Goal: Information Seeking & Learning: Learn about a topic

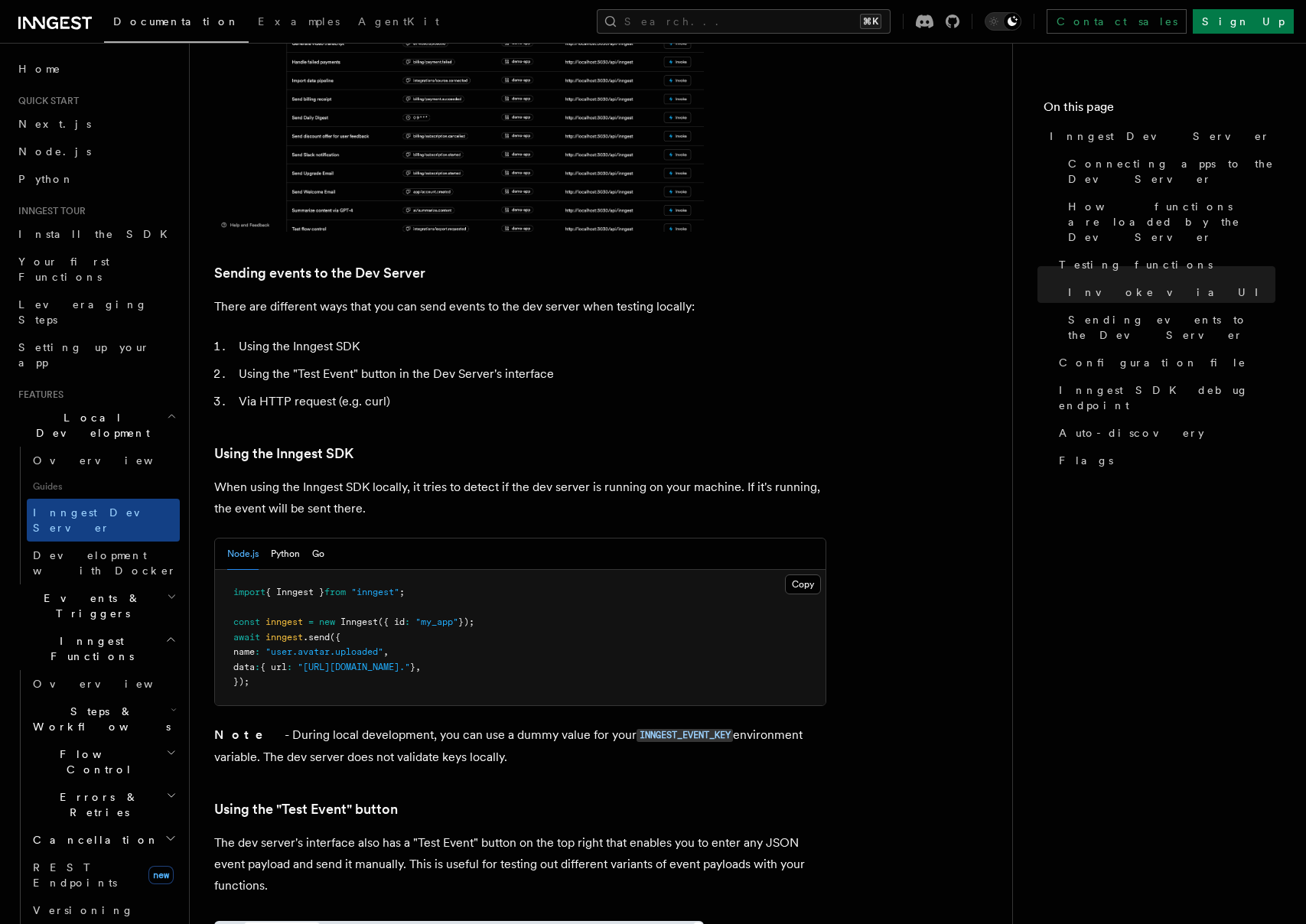
scroll to position [2407, 0]
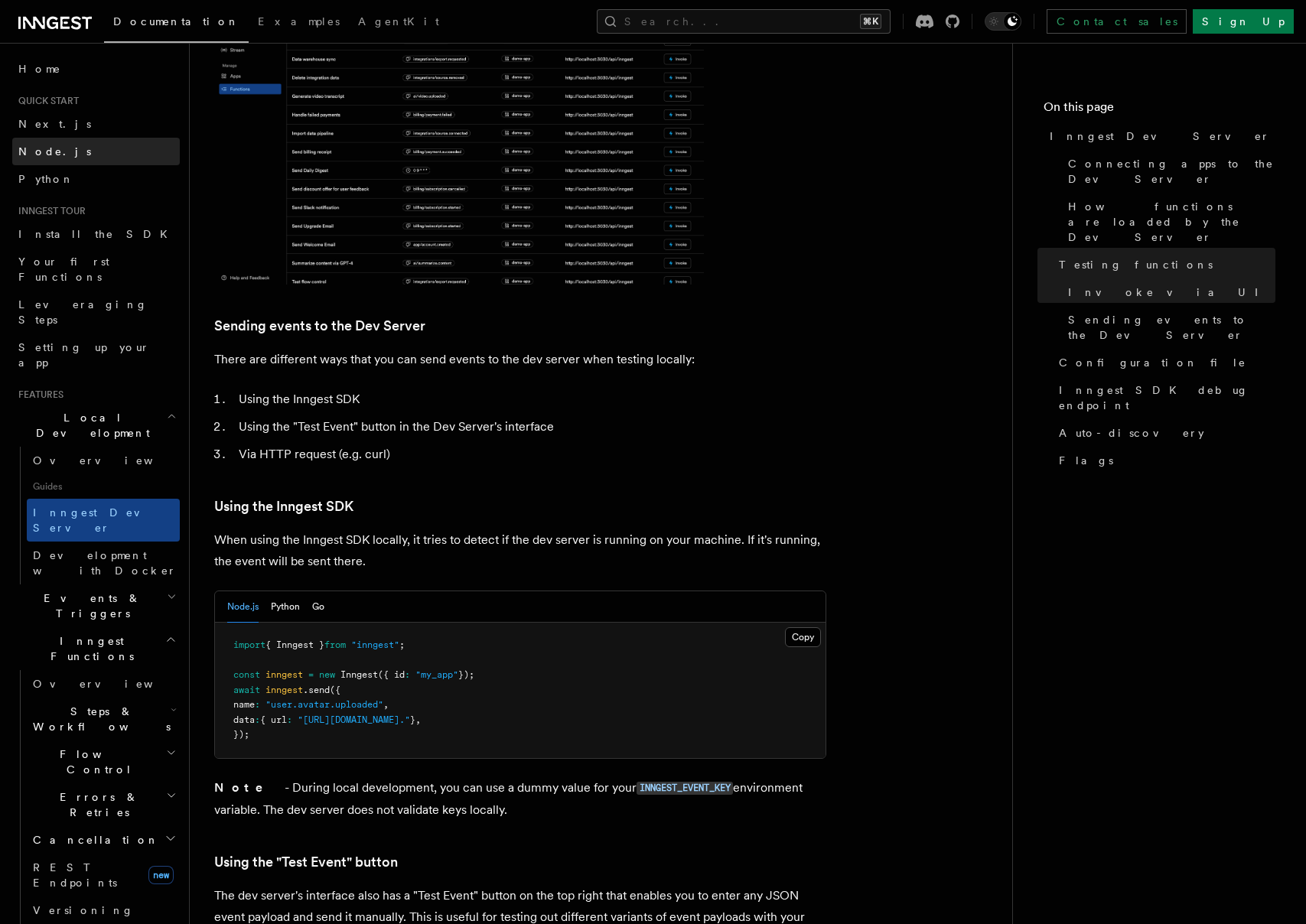
click at [58, 151] on link "Node.js" at bounding box center [96, 151] width 168 height 28
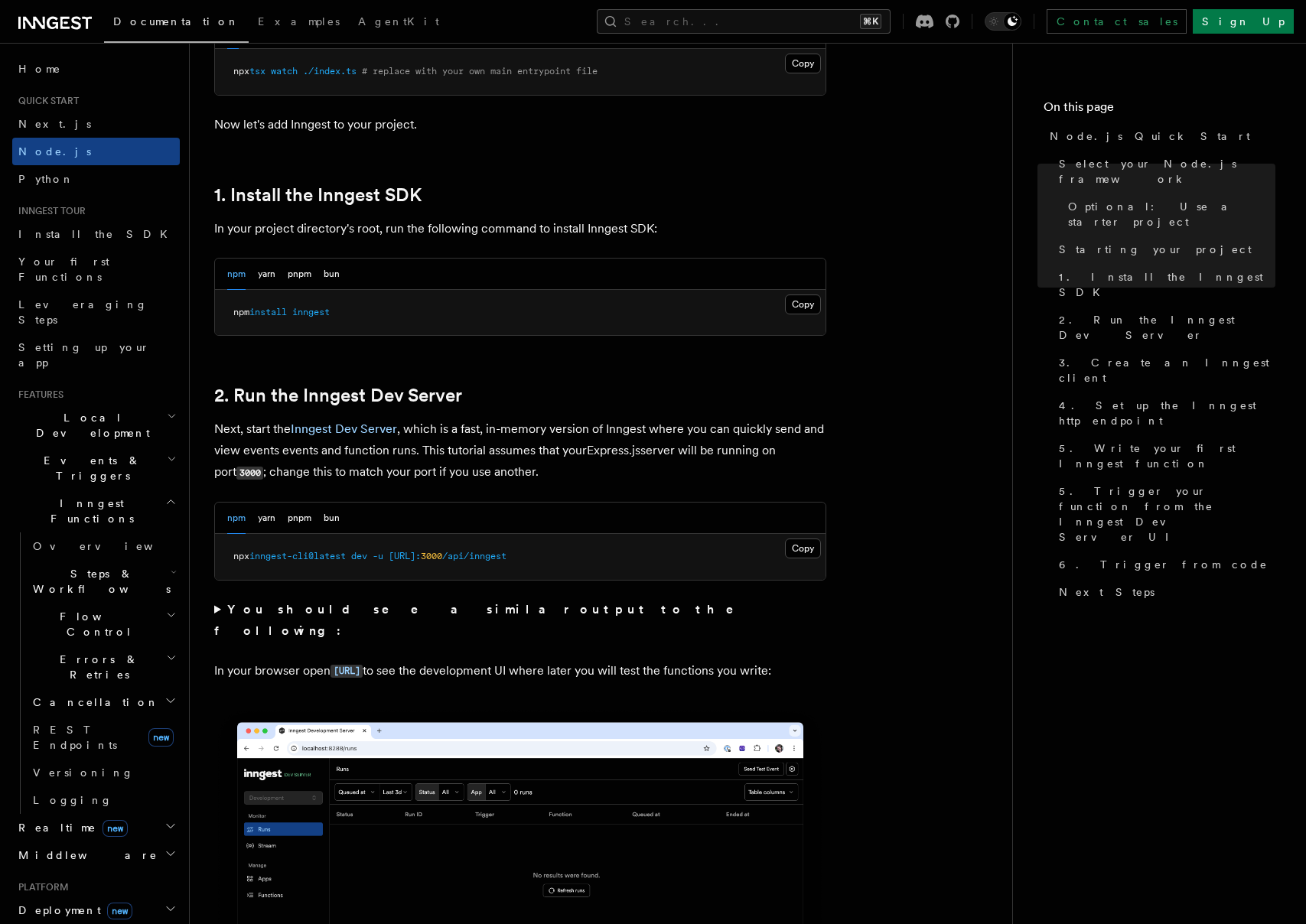
scroll to position [968, 0]
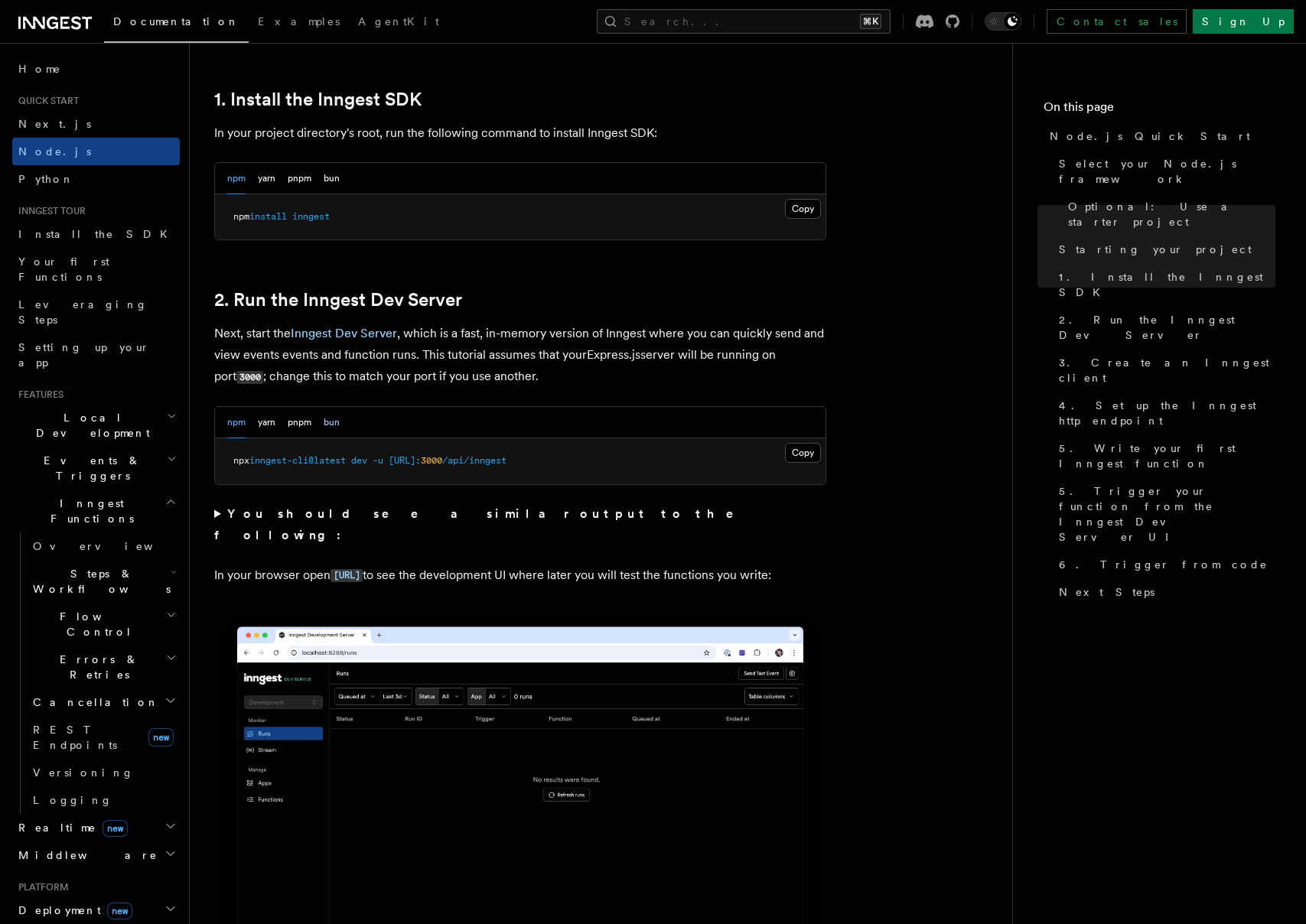
click at [325, 414] on button "bun" at bounding box center [332, 423] width 16 height 31
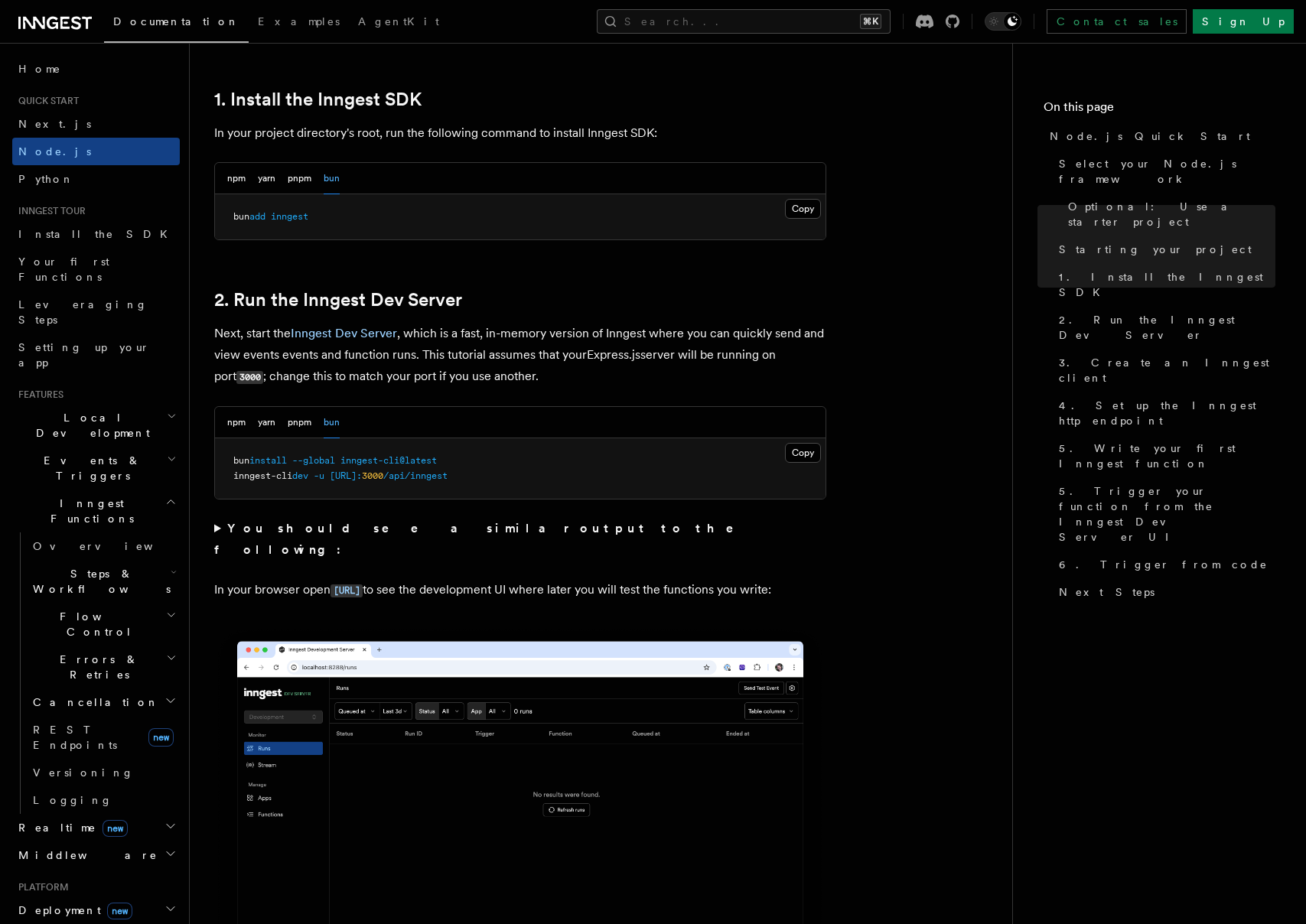
click at [369, 462] on span "inngest-cli@latest" at bounding box center [388, 460] width 97 height 10
copy code "bun install --global inngest-cli@latest"
click at [517, 456] on pre "bun install --global inngest-cli@latest inngest-cli dev -u http://localhost: 30…" at bounding box center [520, 468] width 611 height 60
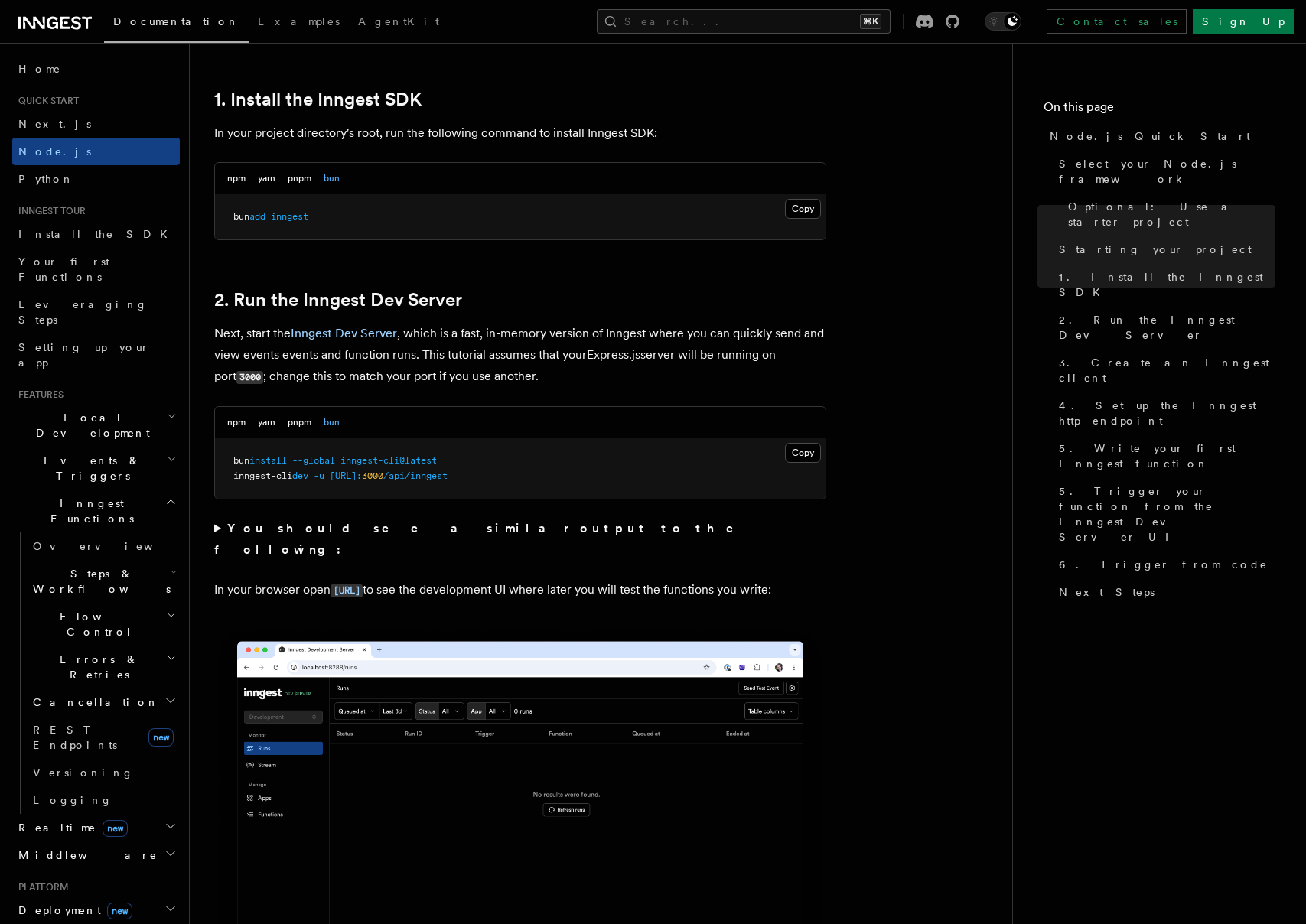
click at [709, 579] on p "In your browser open http://localhost:8288 to see the development UI where late…" at bounding box center [520, 591] width 613 height 23
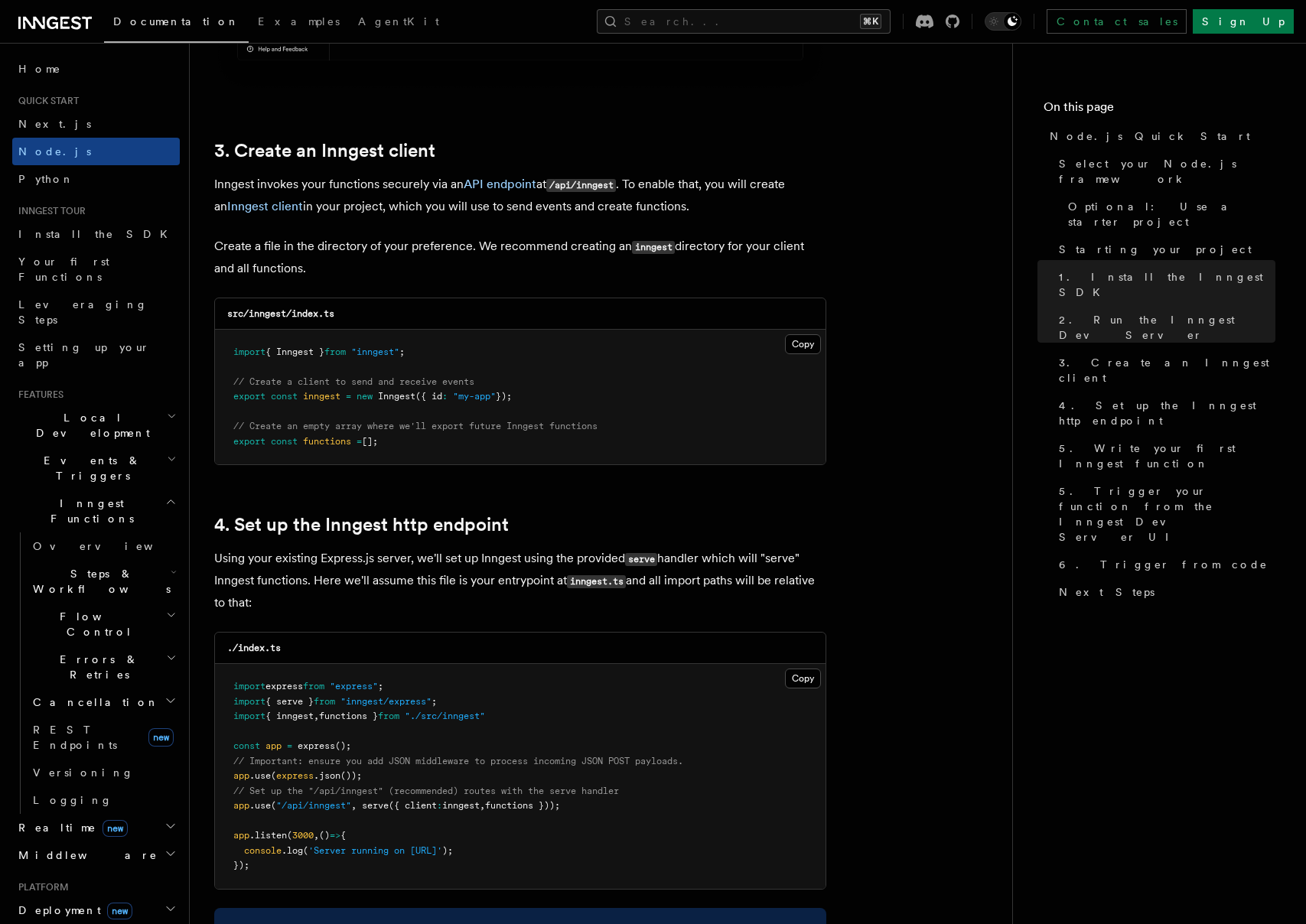
scroll to position [1885, 0]
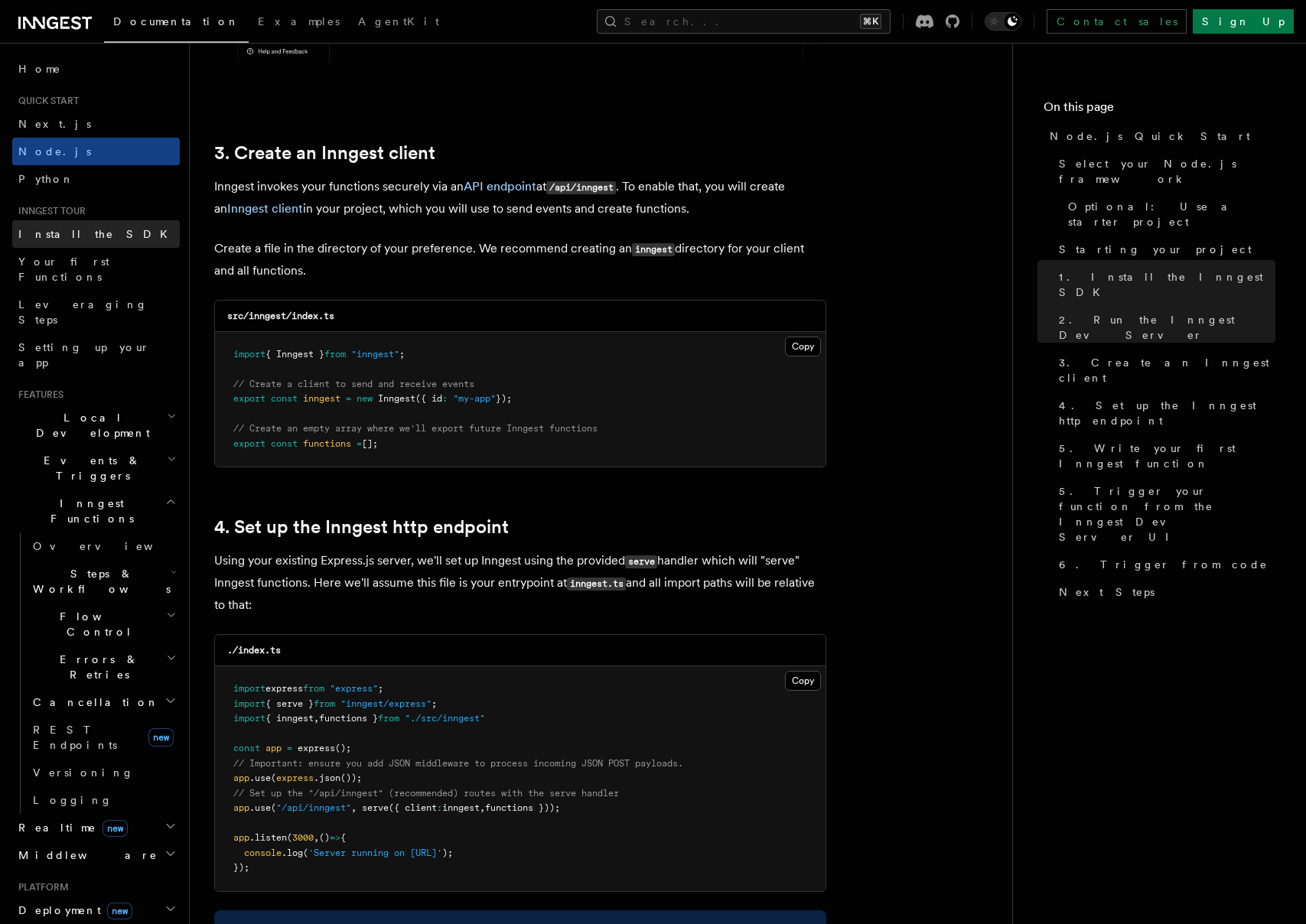
click at [61, 237] on span "Install the SDK" at bounding box center [97, 234] width 158 height 12
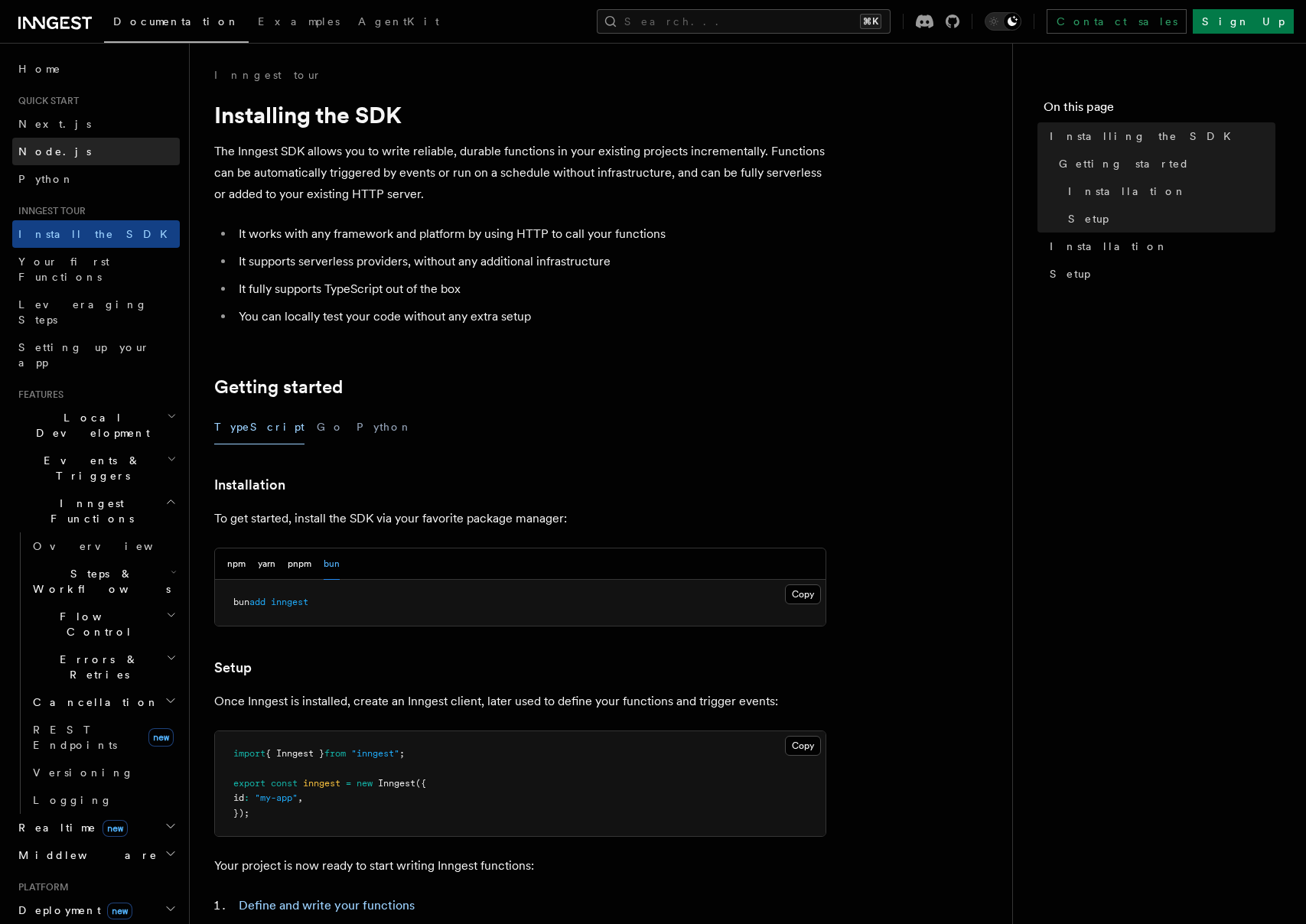
click at [54, 157] on span "Node.js" at bounding box center [55, 151] width 73 height 16
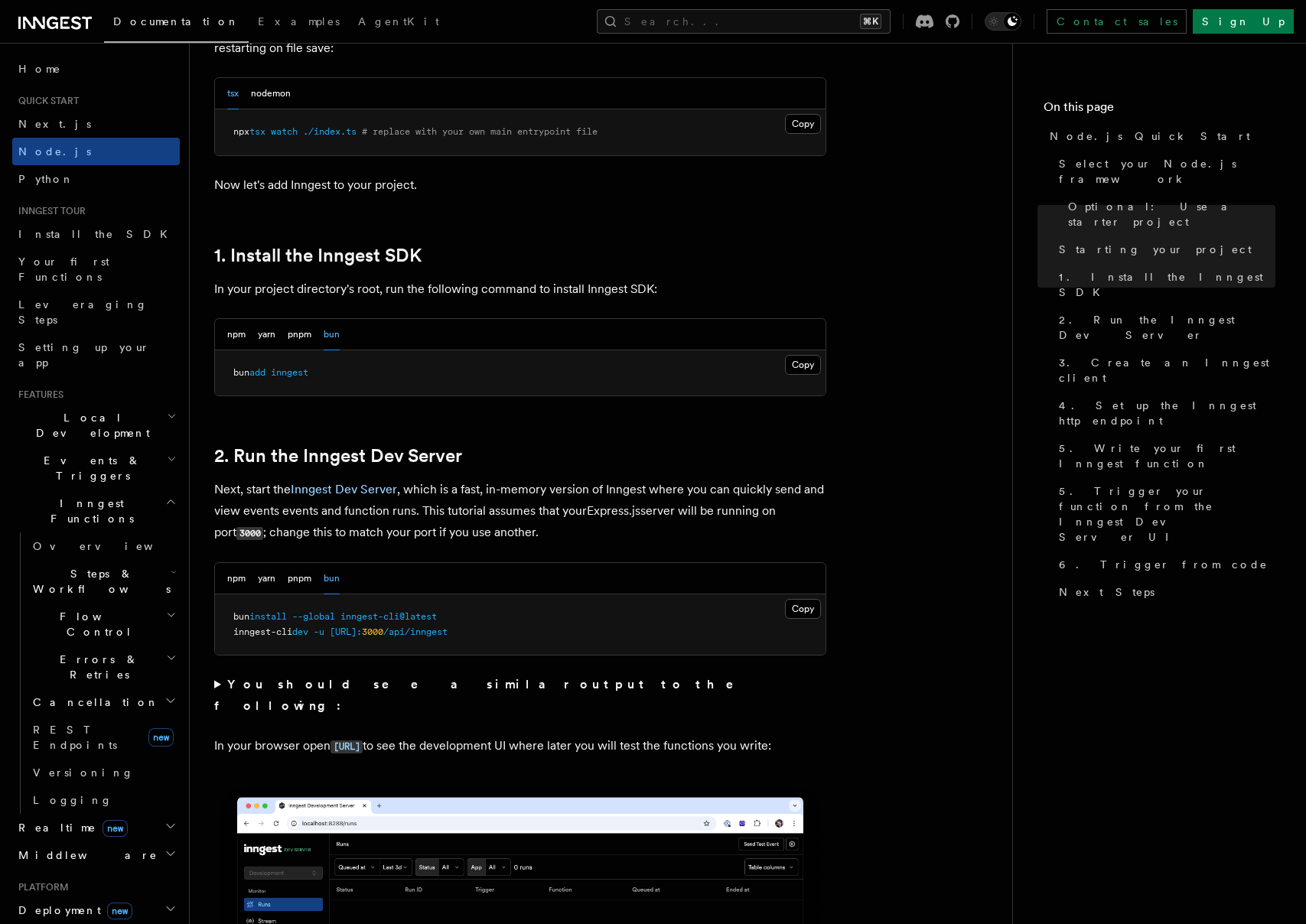
scroll to position [820, 0]
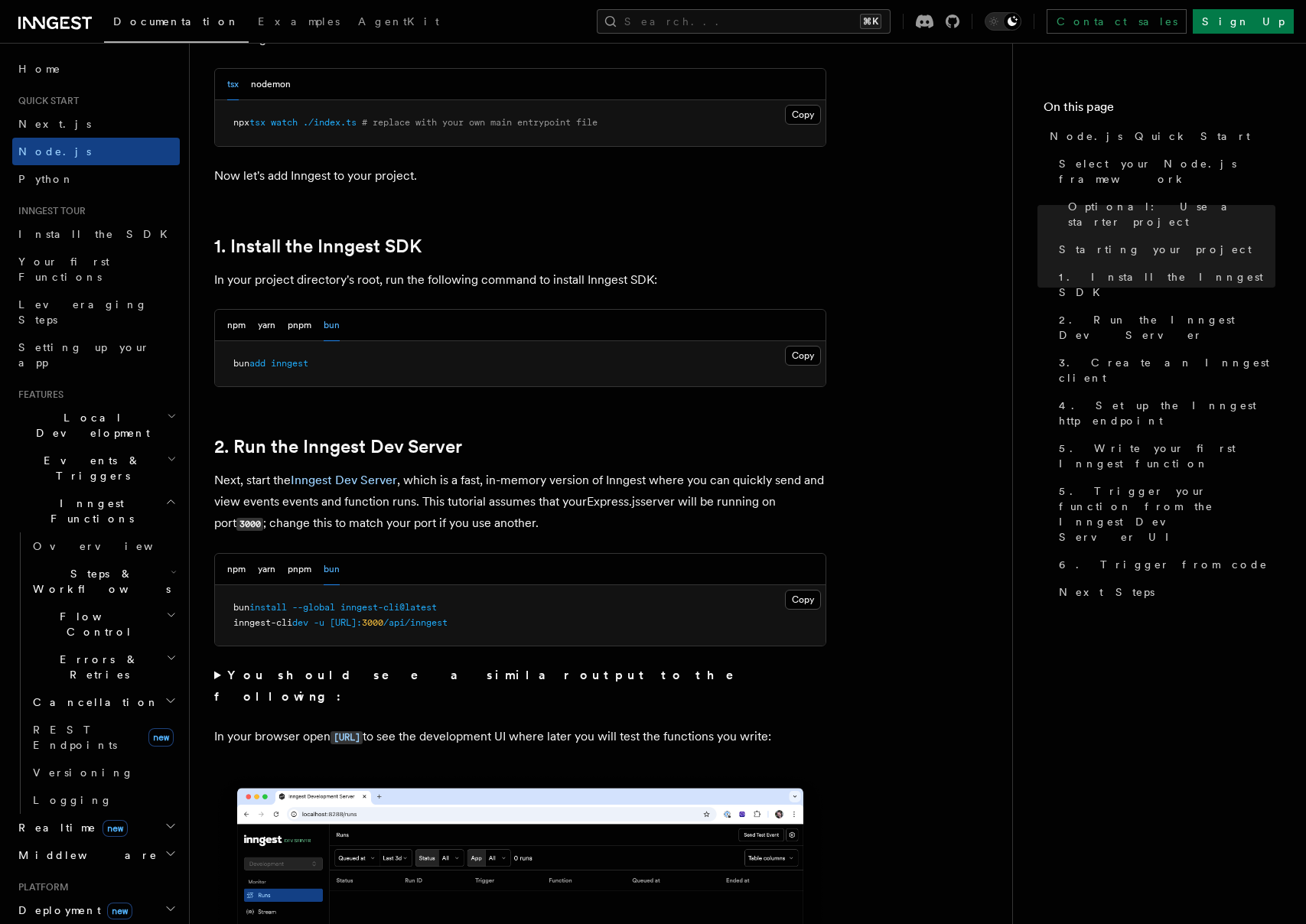
click at [398, 482] on p "Next, start the Inngest Dev Server , which is a fast, in-memory version of Inng…" at bounding box center [520, 502] width 613 height 65
click at [375, 482] on link "Inngest Dev Server" at bounding box center [344, 479] width 106 height 15
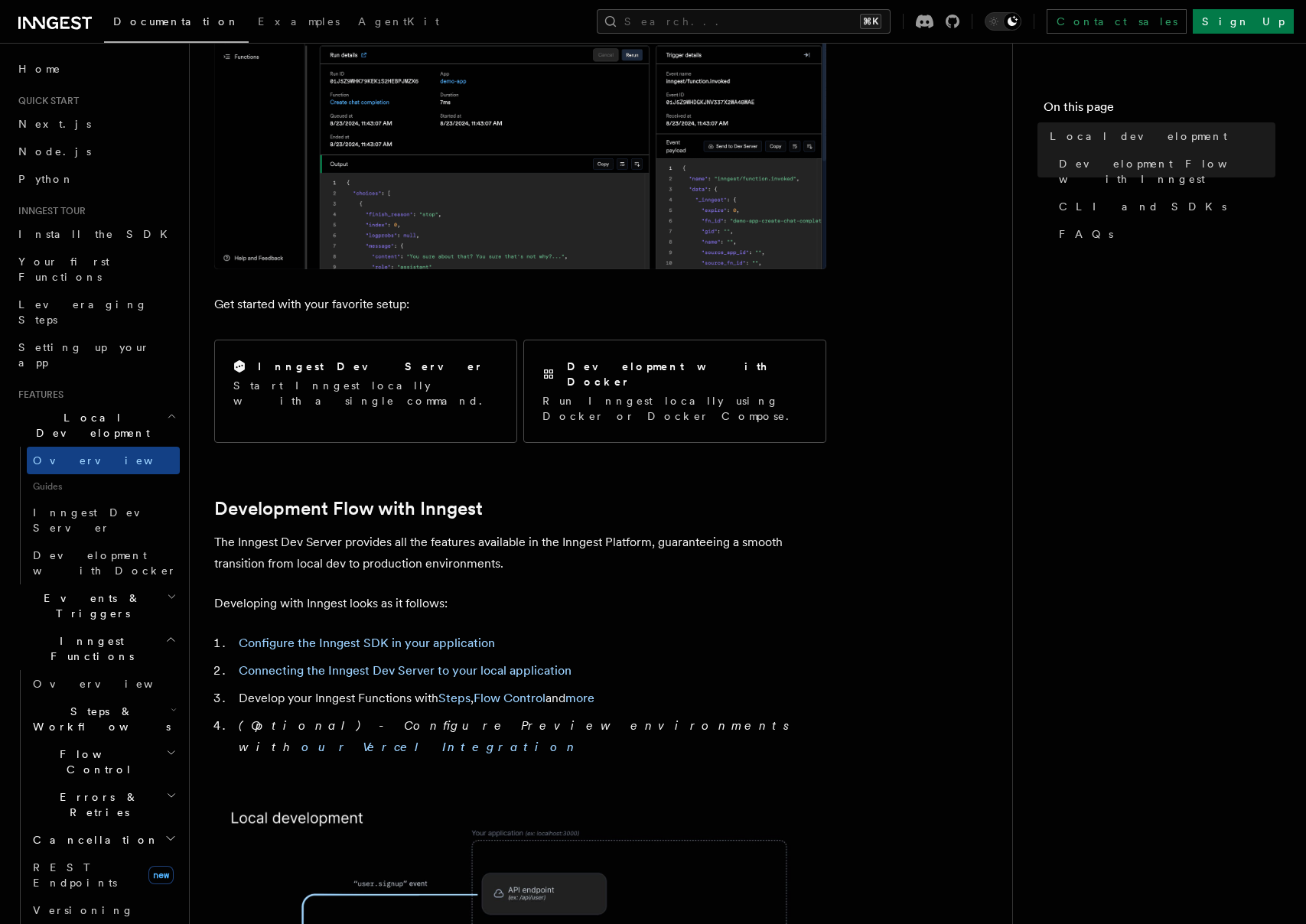
scroll to position [367, 0]
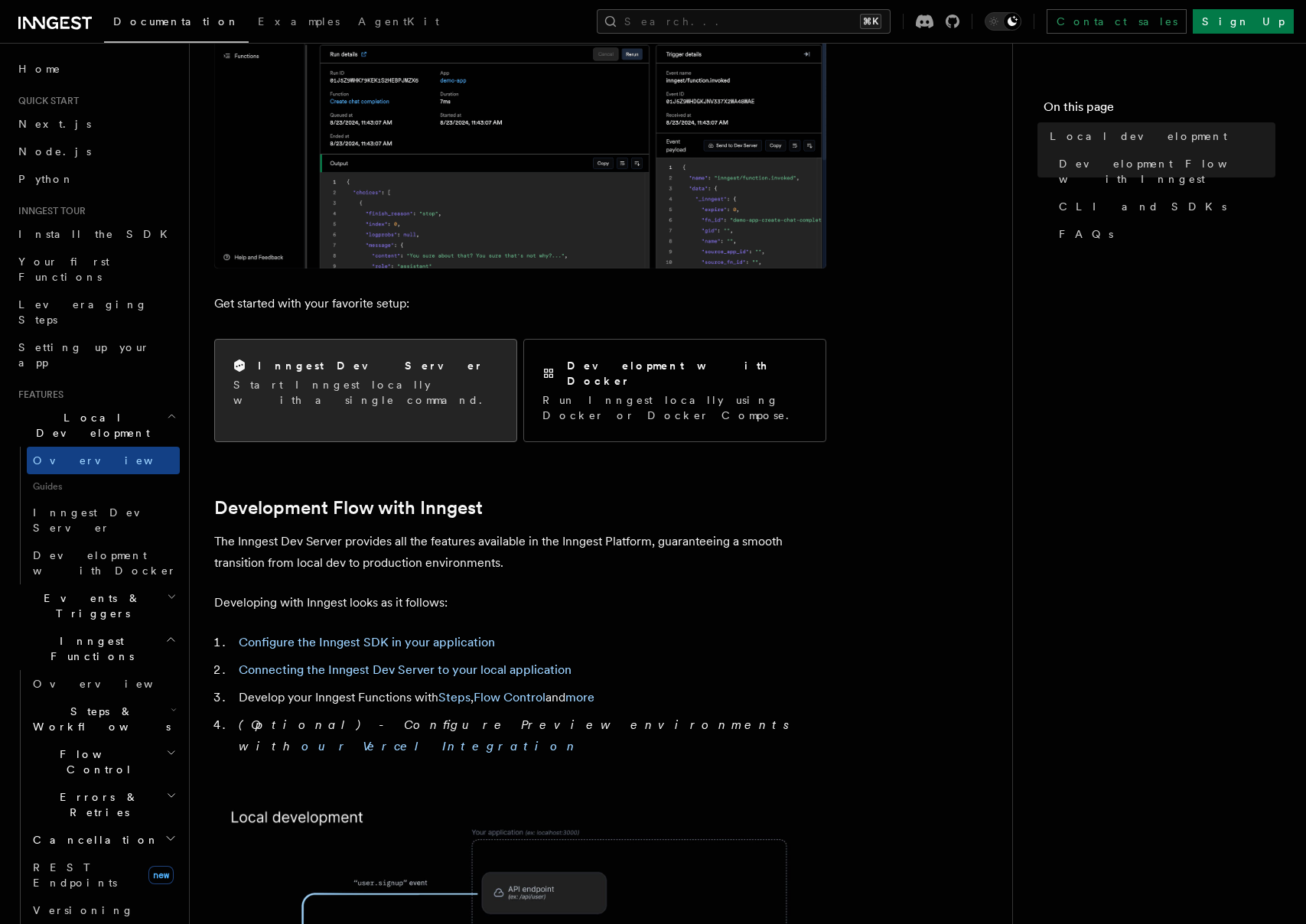
click at [412, 358] on div "Inngest Dev Server" at bounding box center [365, 366] width 265 height 16
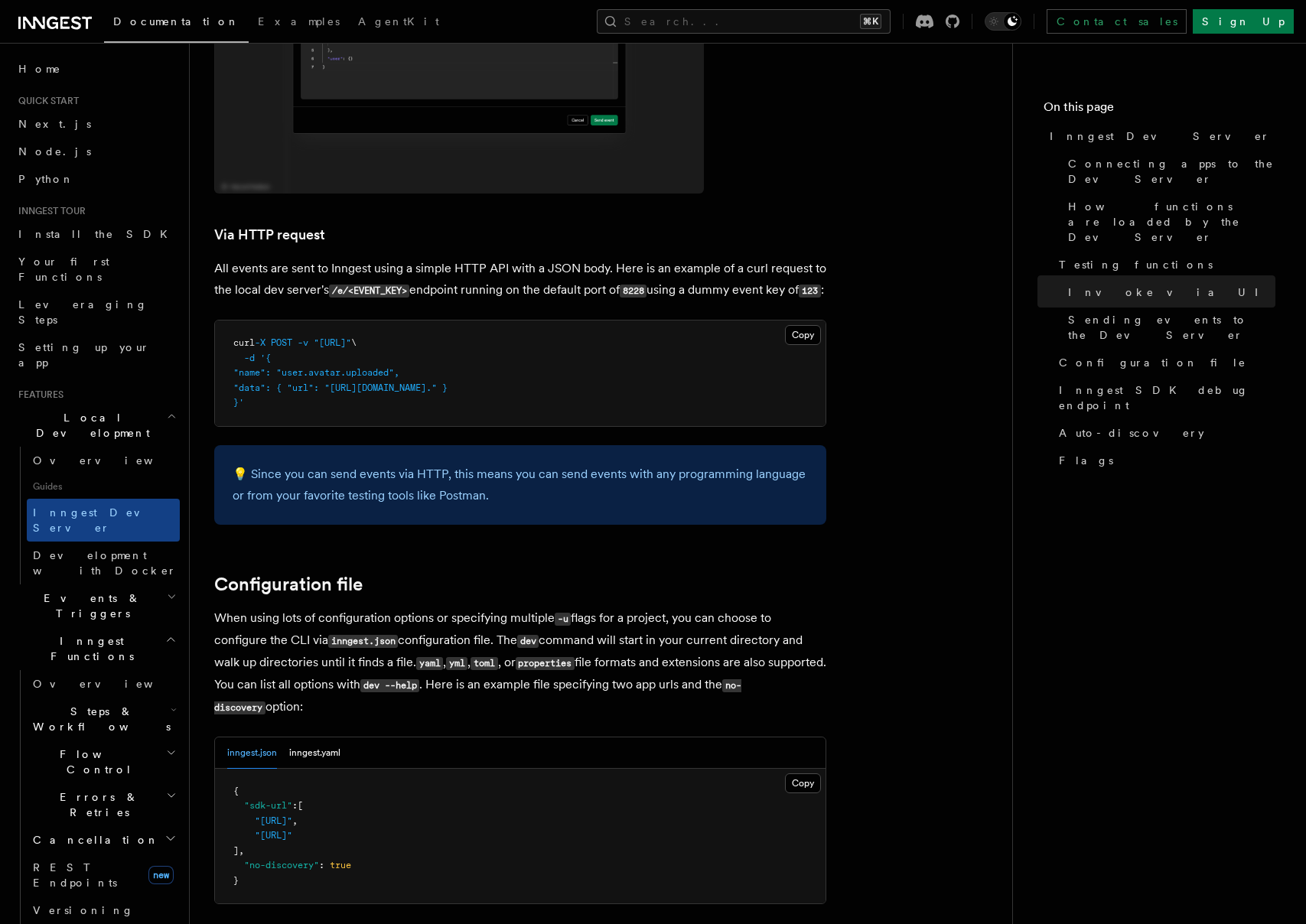
scroll to position [3843, 0]
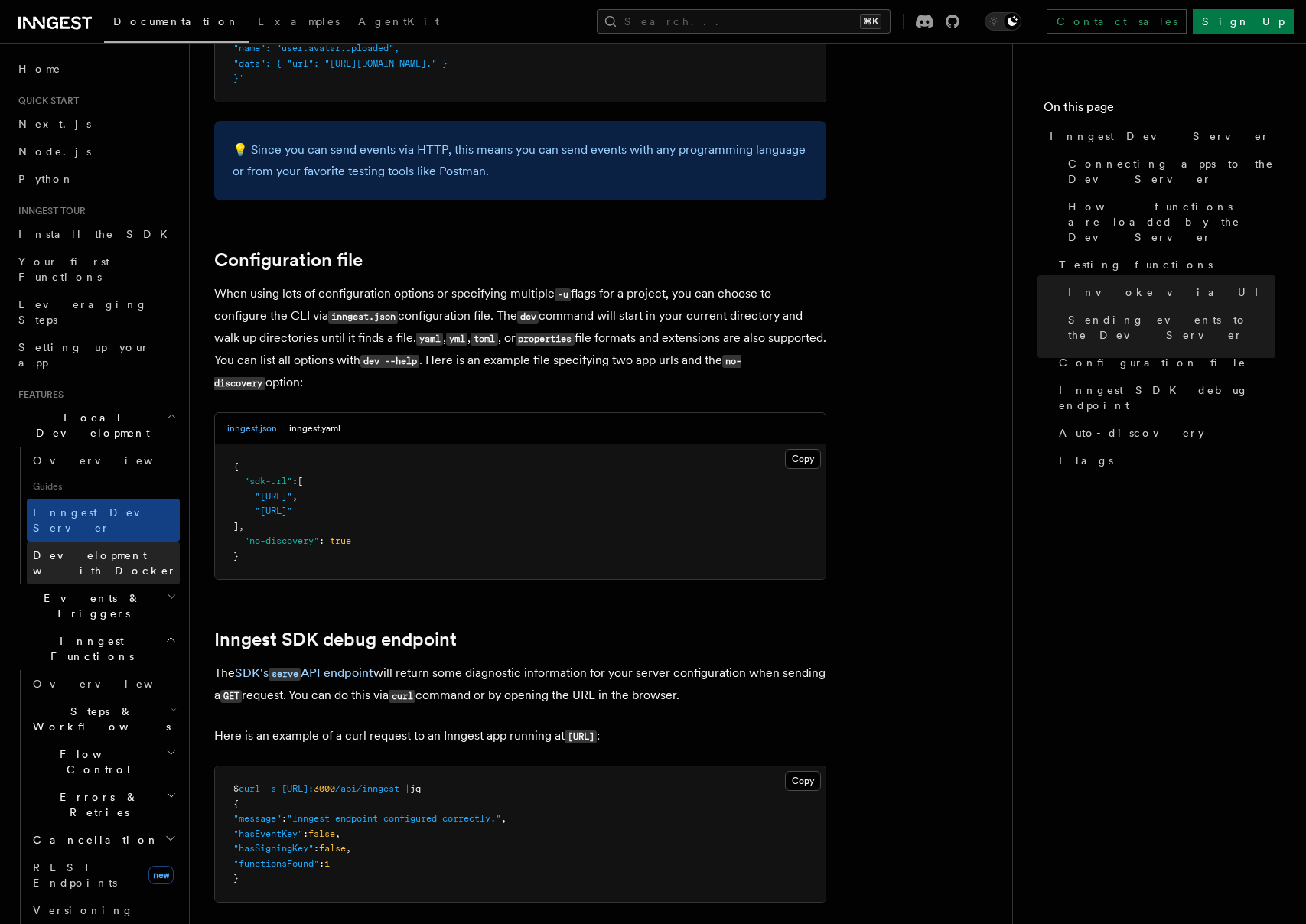
click at [156, 549] on span "Development with Docker" at bounding box center [104, 563] width 144 height 28
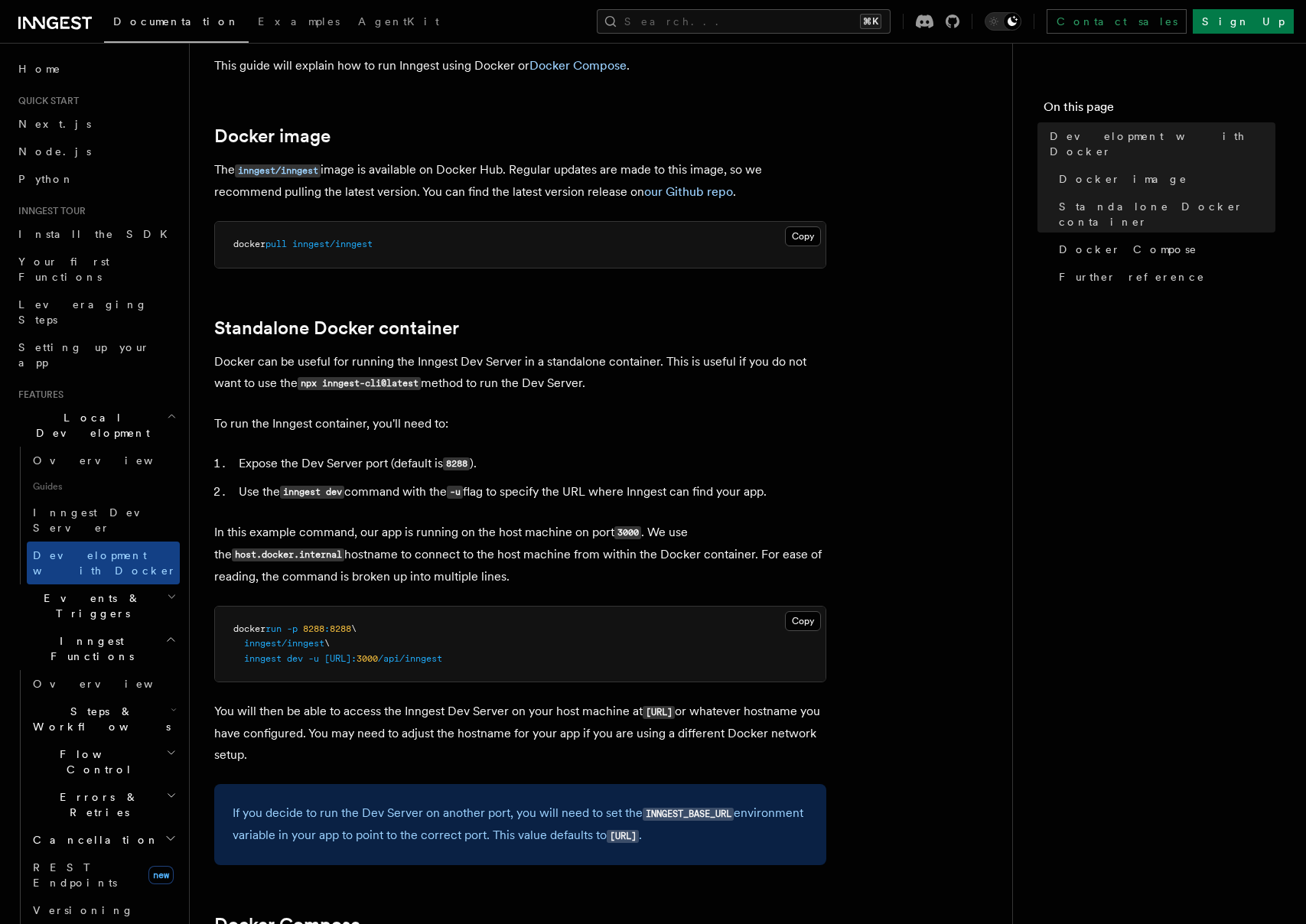
scroll to position [145, 0]
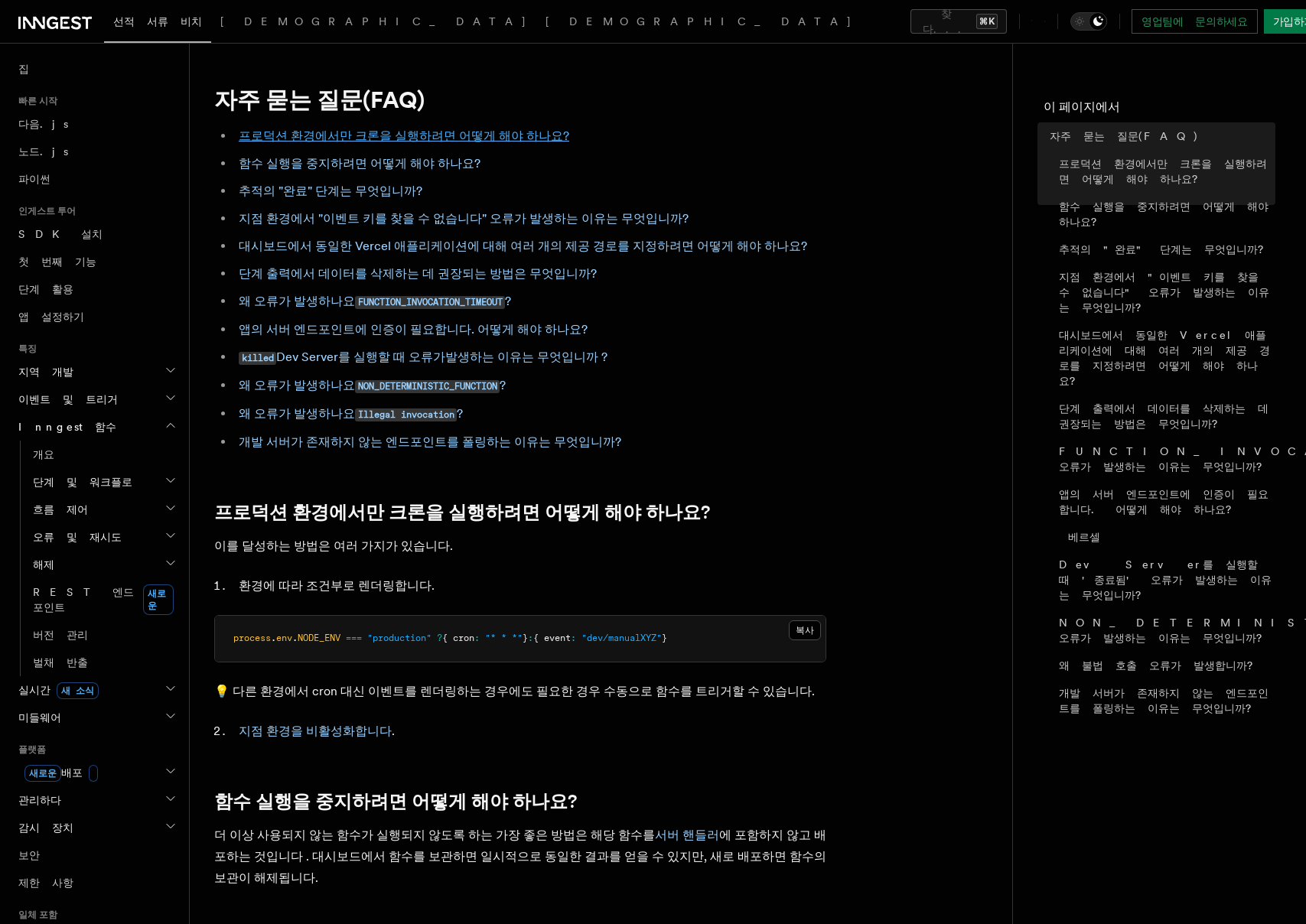
click at [454, 135] on font "프로덕션 환경에서만 크론을 실행하려면 어떻게 해야 하나요?" at bounding box center [404, 136] width 331 height 15
click at [441, 133] on font "프로덕션 환경에서만 크론을 실행하려면 어떻게 해야 하나요?" at bounding box center [404, 136] width 331 height 15
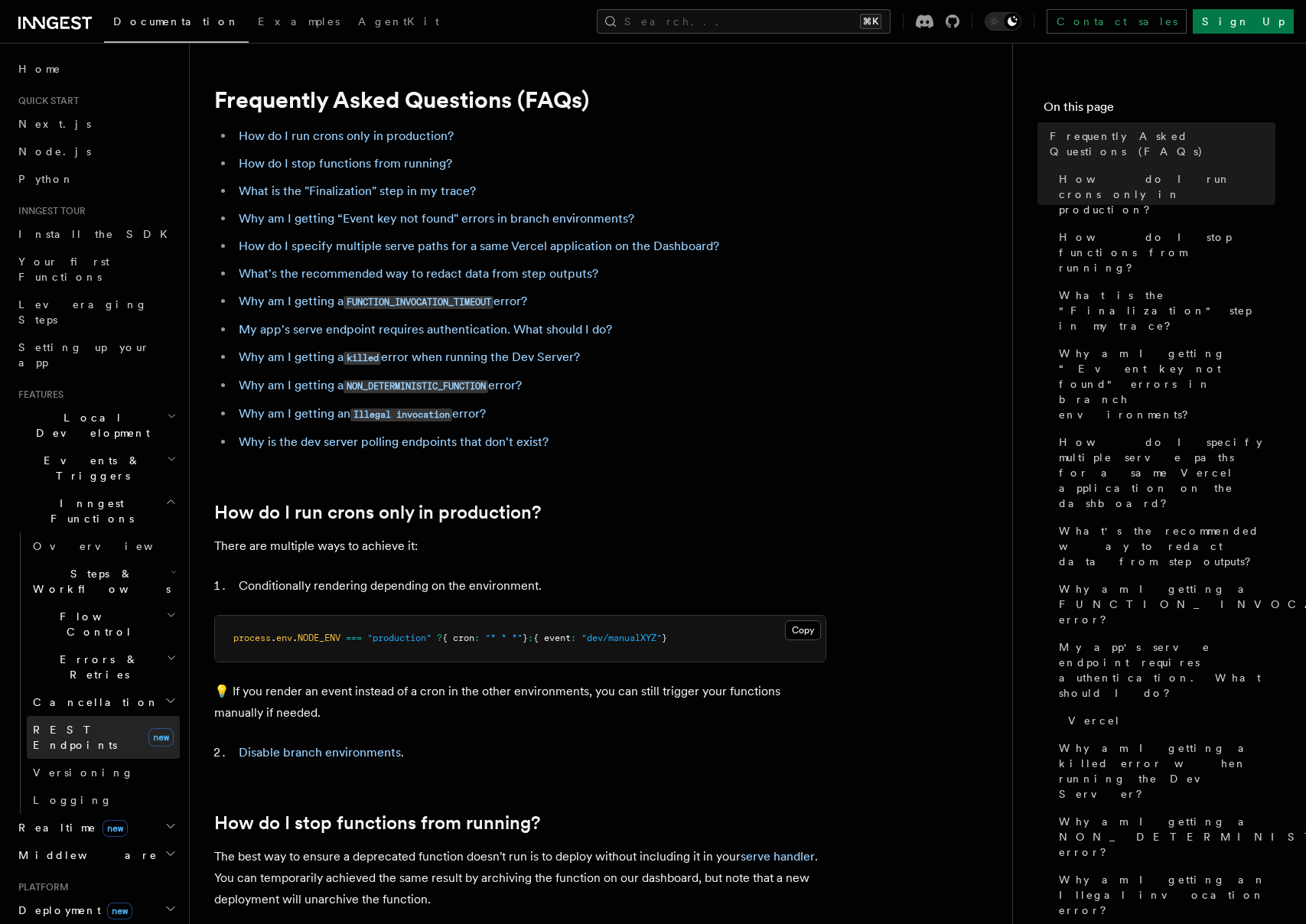
click at [100, 724] on span "REST Endpoints" at bounding box center [75, 738] width 84 height 28
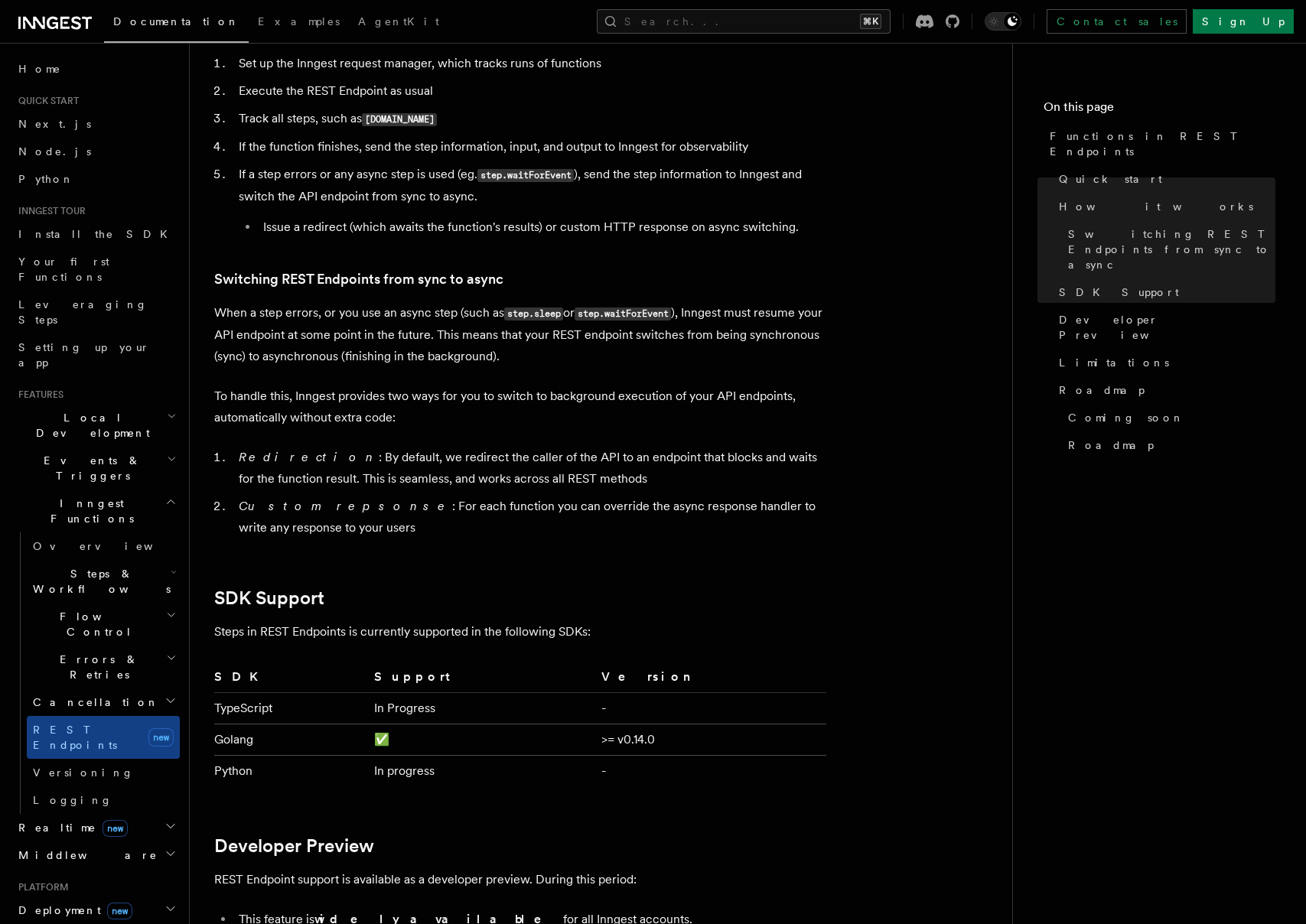
scroll to position [1656, 0]
click at [95, 410] on span "Local Development" at bounding box center [90, 425] width 155 height 30
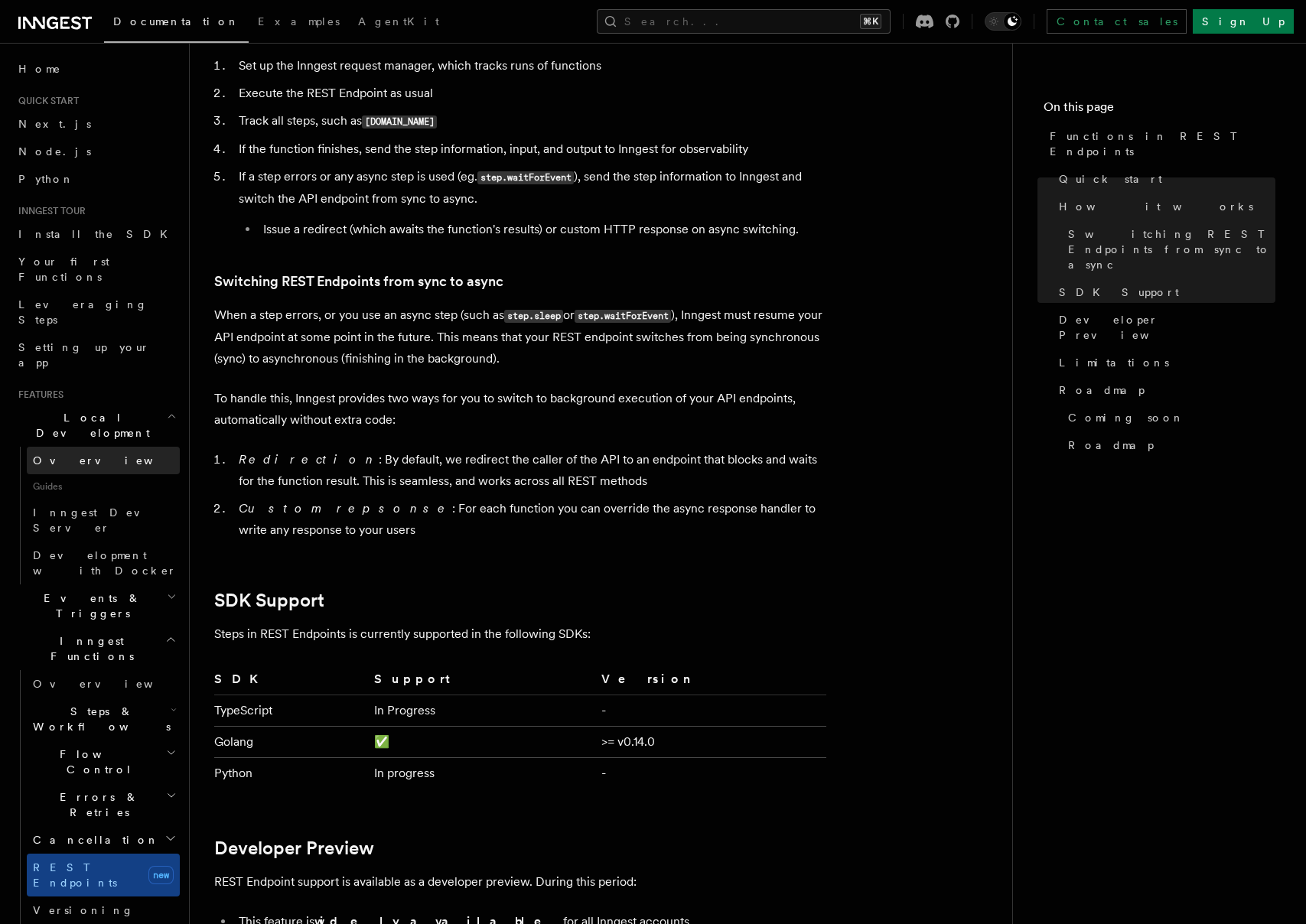
click at [91, 447] on link "Overview" at bounding box center [104, 461] width 153 height 28
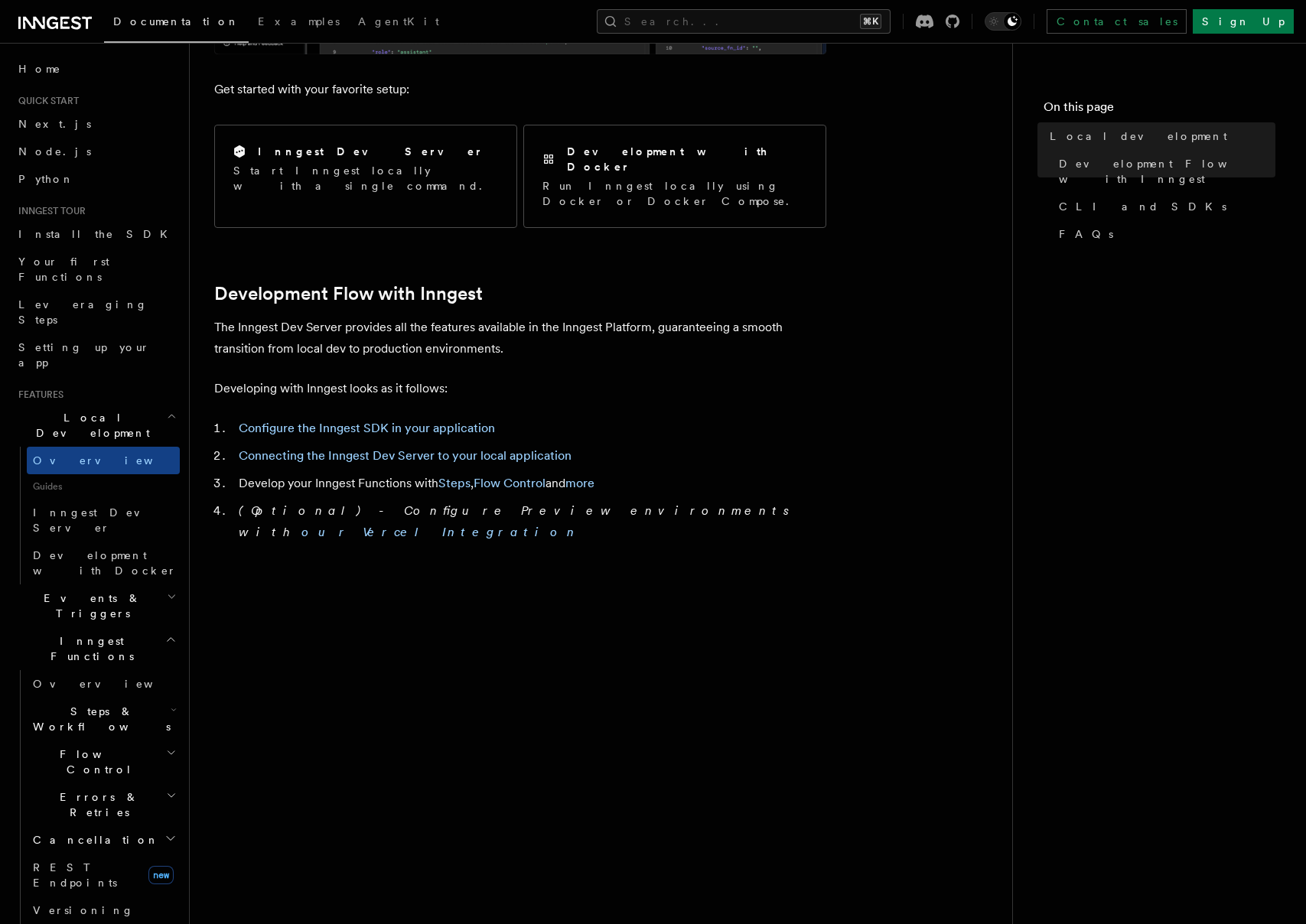
scroll to position [587, 0]
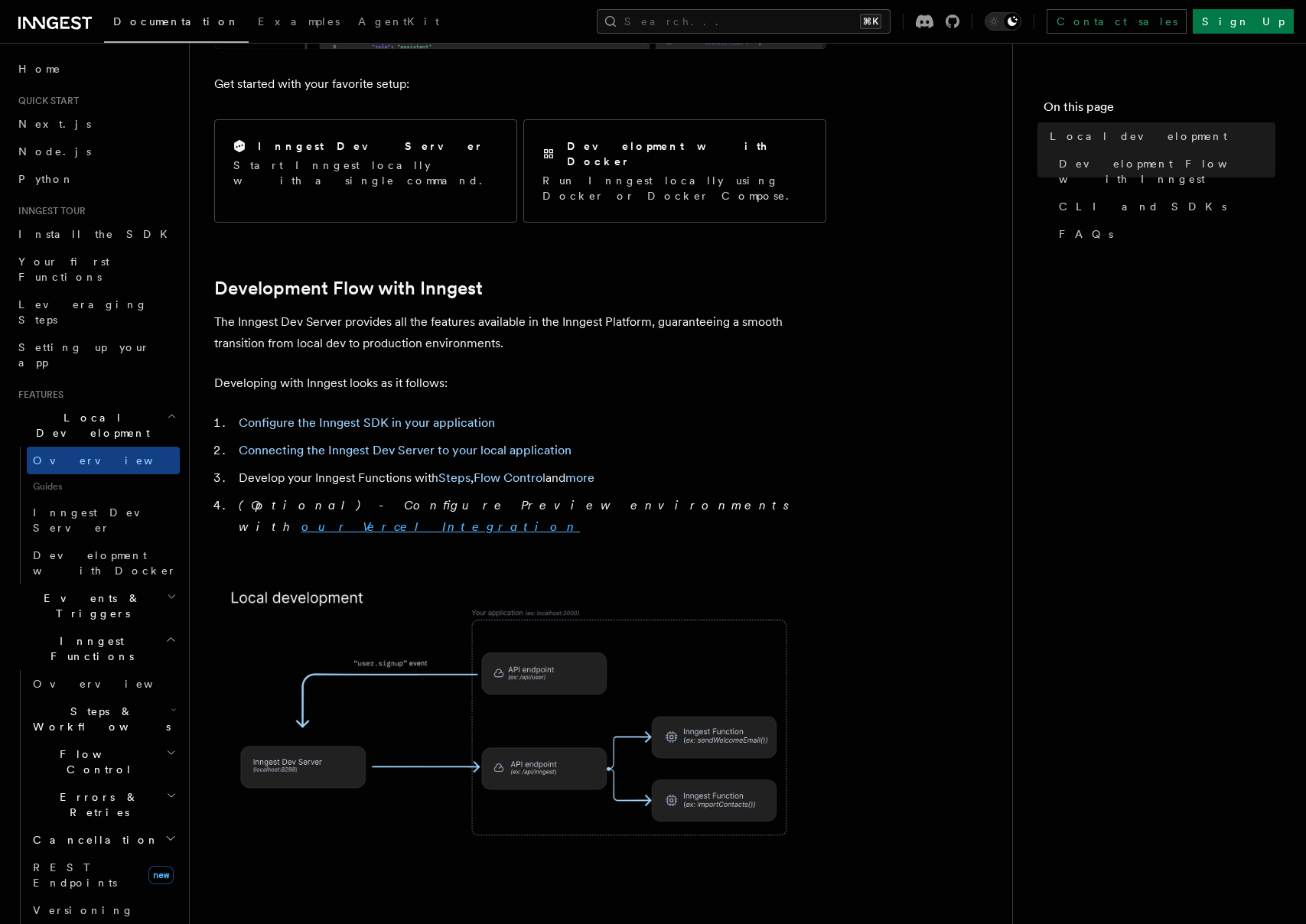
click at [566, 519] on link "our Vercel Integration" at bounding box center [440, 526] width 278 height 15
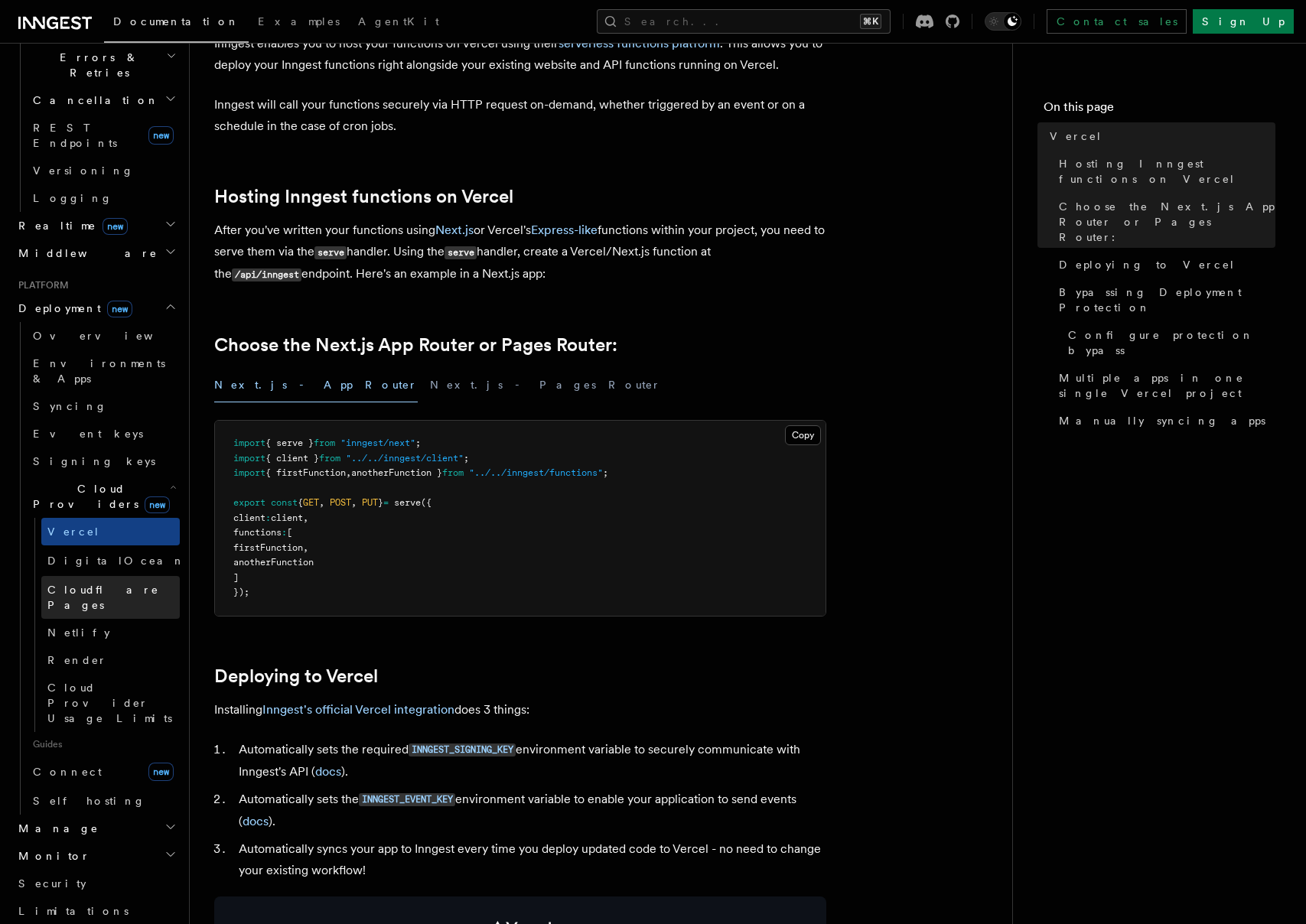
scroll to position [607, 0]
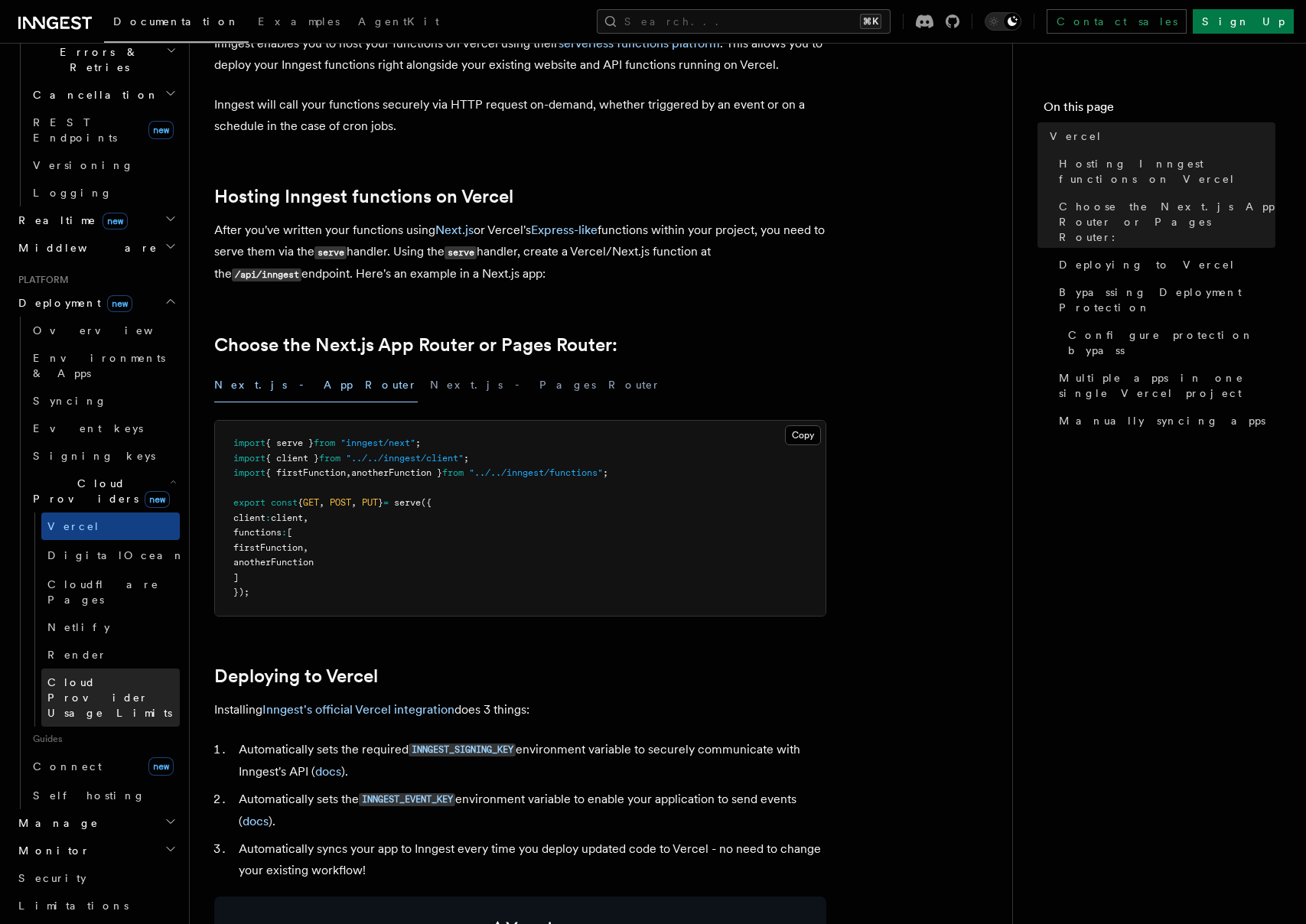
click at [120, 676] on span "Cloud Provider Usage Limits" at bounding box center [110, 697] width 124 height 43
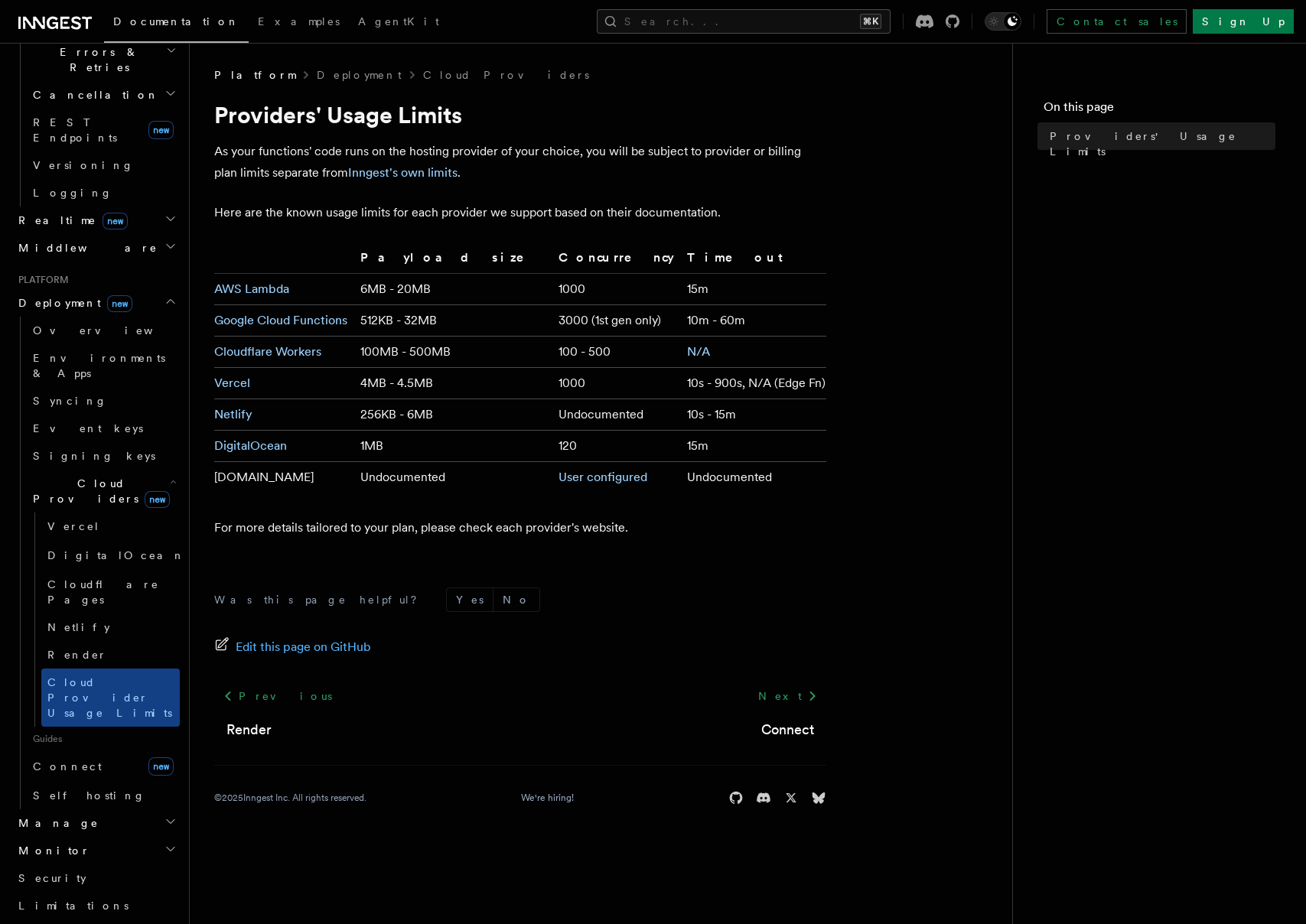
click at [433, 472] on td "Undocumented" at bounding box center [453, 478] width 198 height 31
click at [44, 759] on span "Connect" at bounding box center [67, 767] width 69 height 16
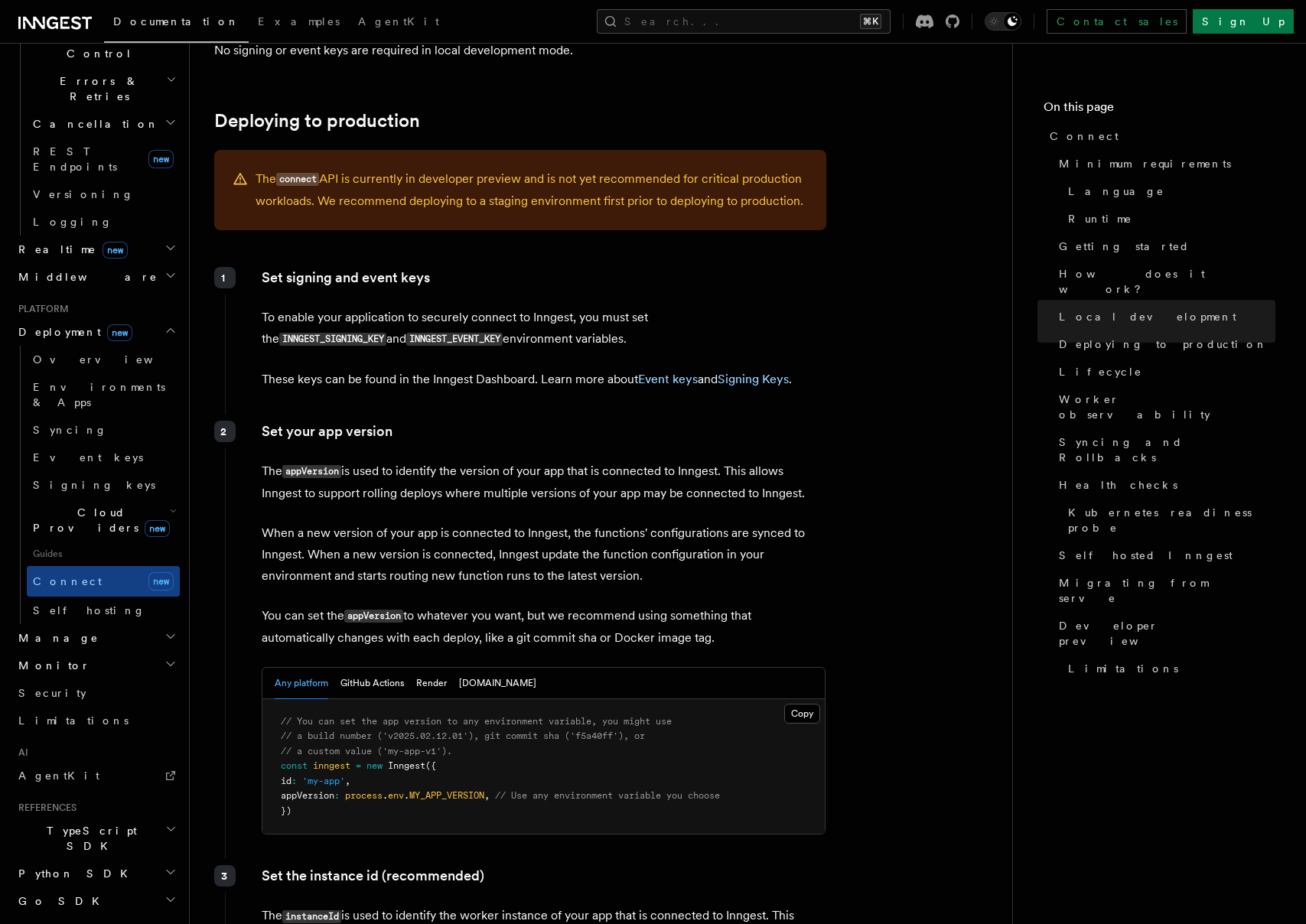
scroll to position [2145, 0]
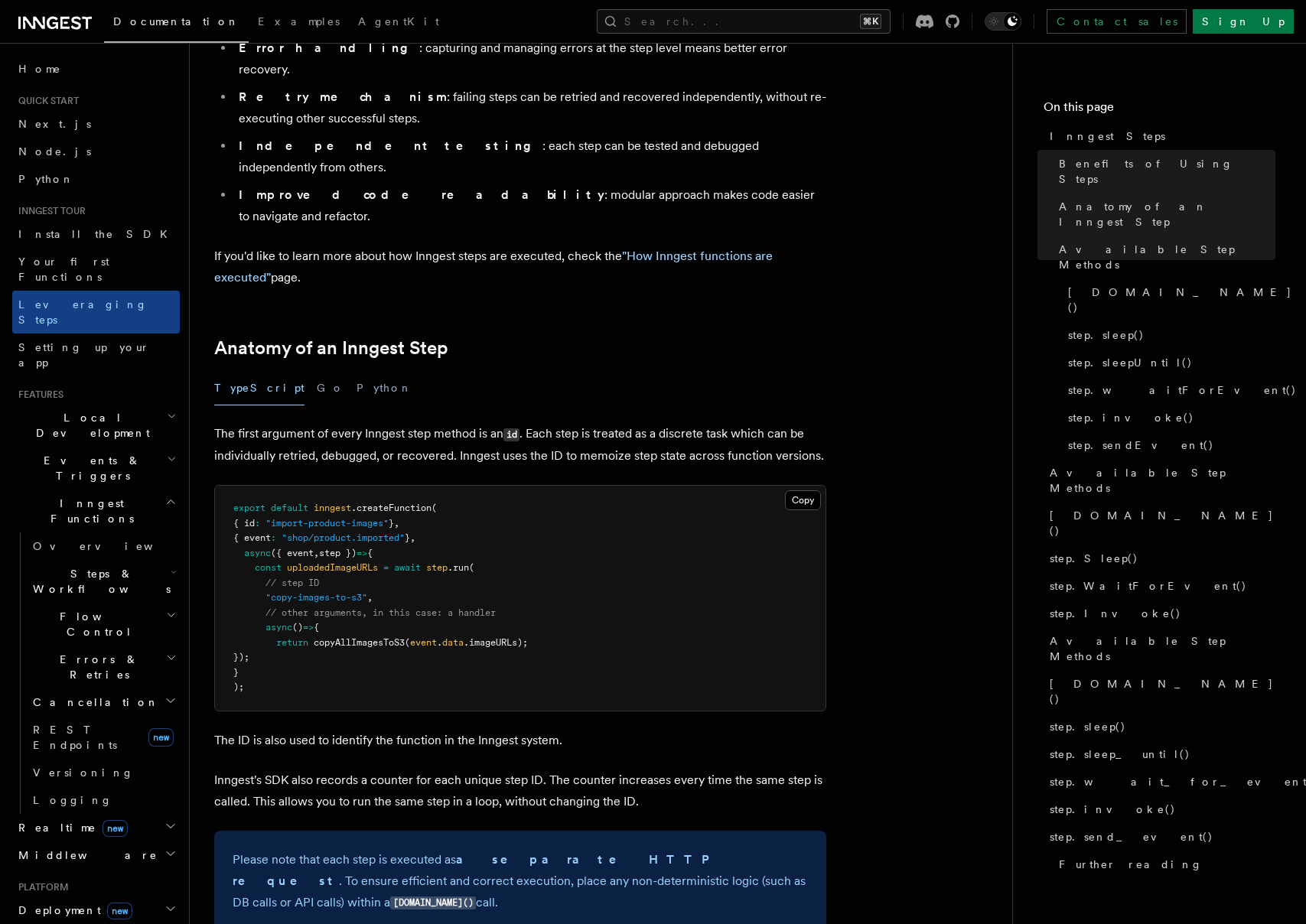
scroll to position [380, 0]
click at [676, 485] on pre "export default inngest .createFunction ( { id : "import-product-images" } , { e…" at bounding box center [520, 597] width 611 height 225
click at [79, 566] on span "Steps & Workflows" at bounding box center [98, 581] width 144 height 30
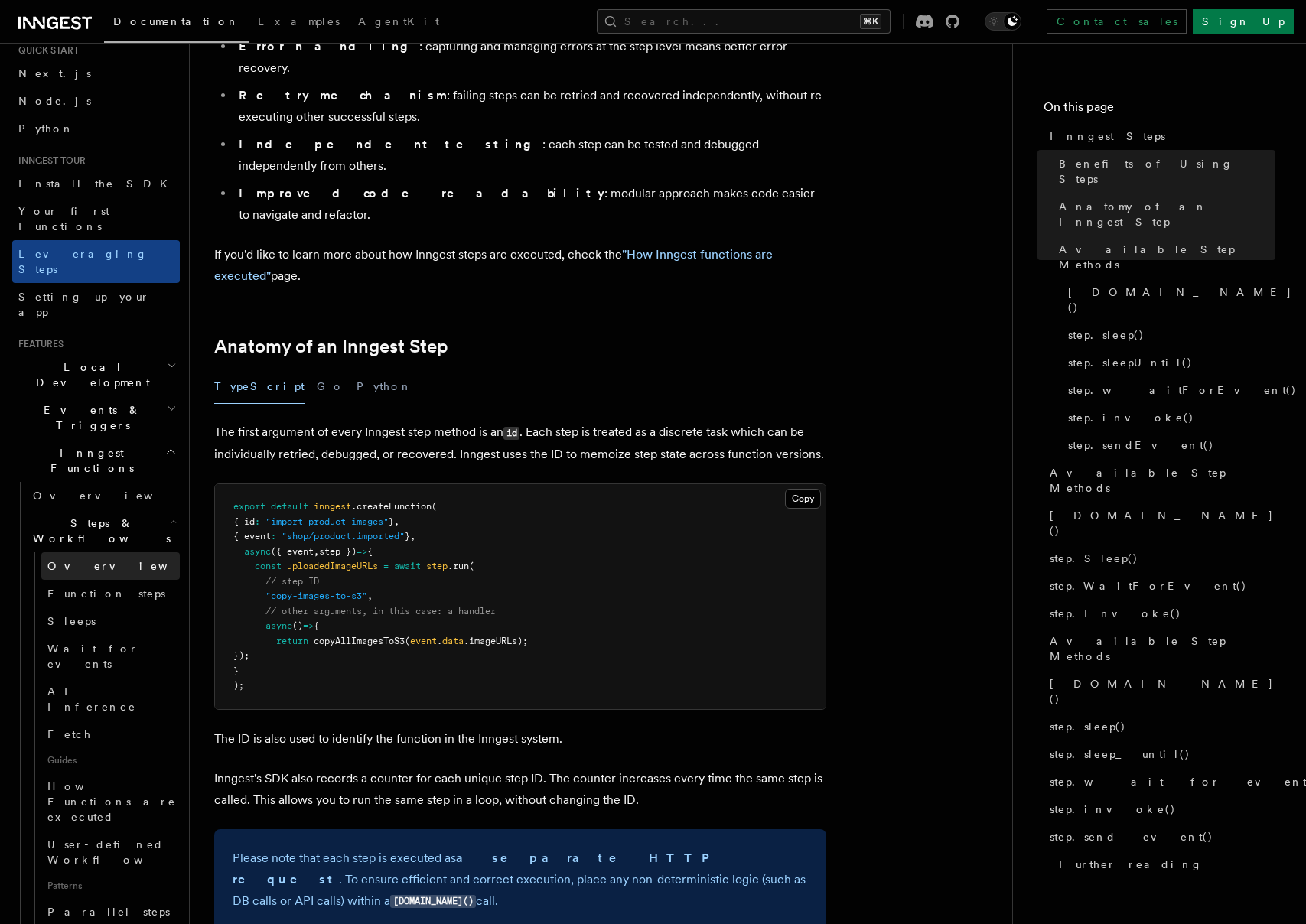
scroll to position [0, 0]
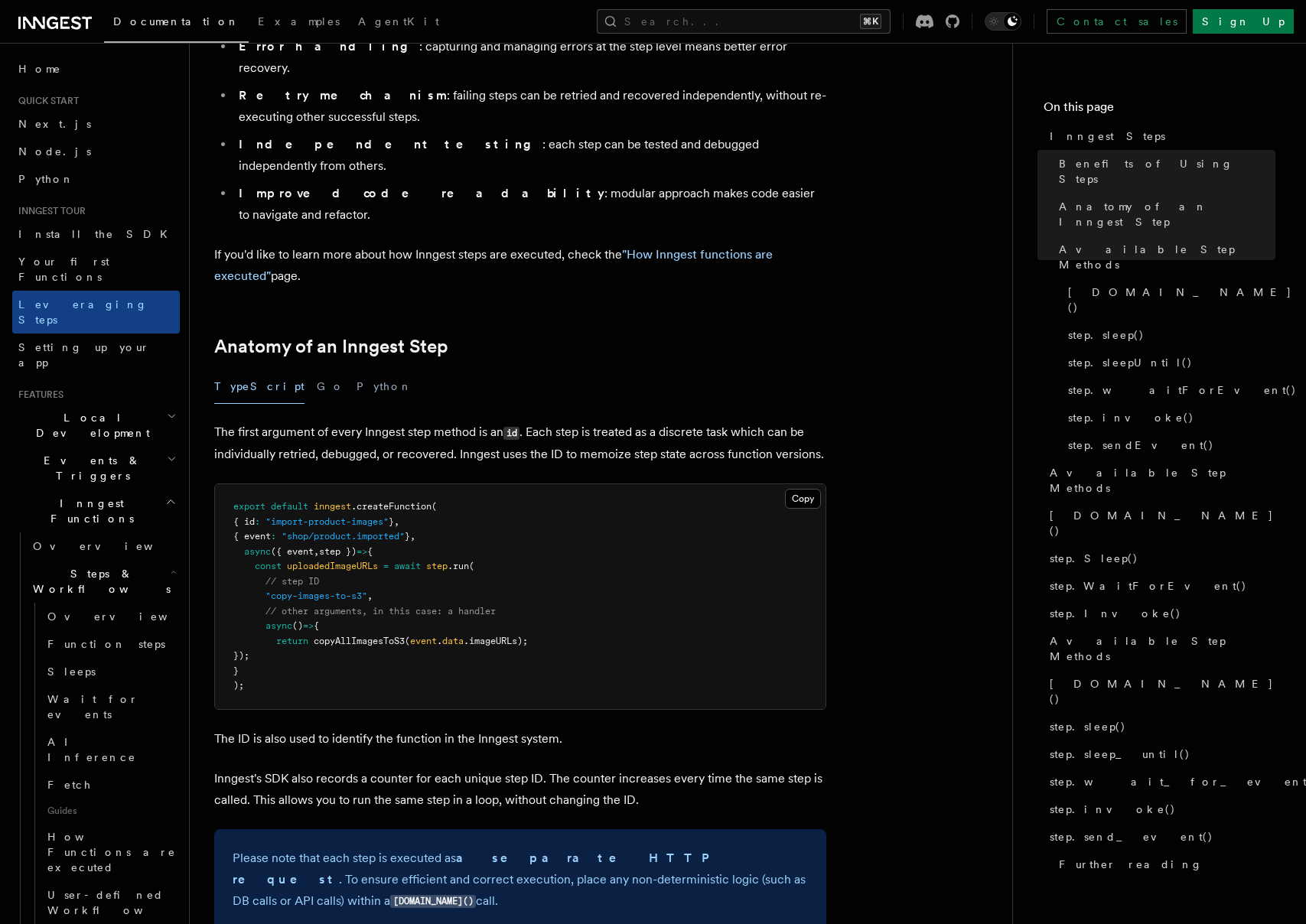
click at [79, 566] on span "Steps & Workflows" at bounding box center [98, 581] width 144 height 30
click at [80, 609] on span "Flow Control" at bounding box center [97, 624] width 139 height 30
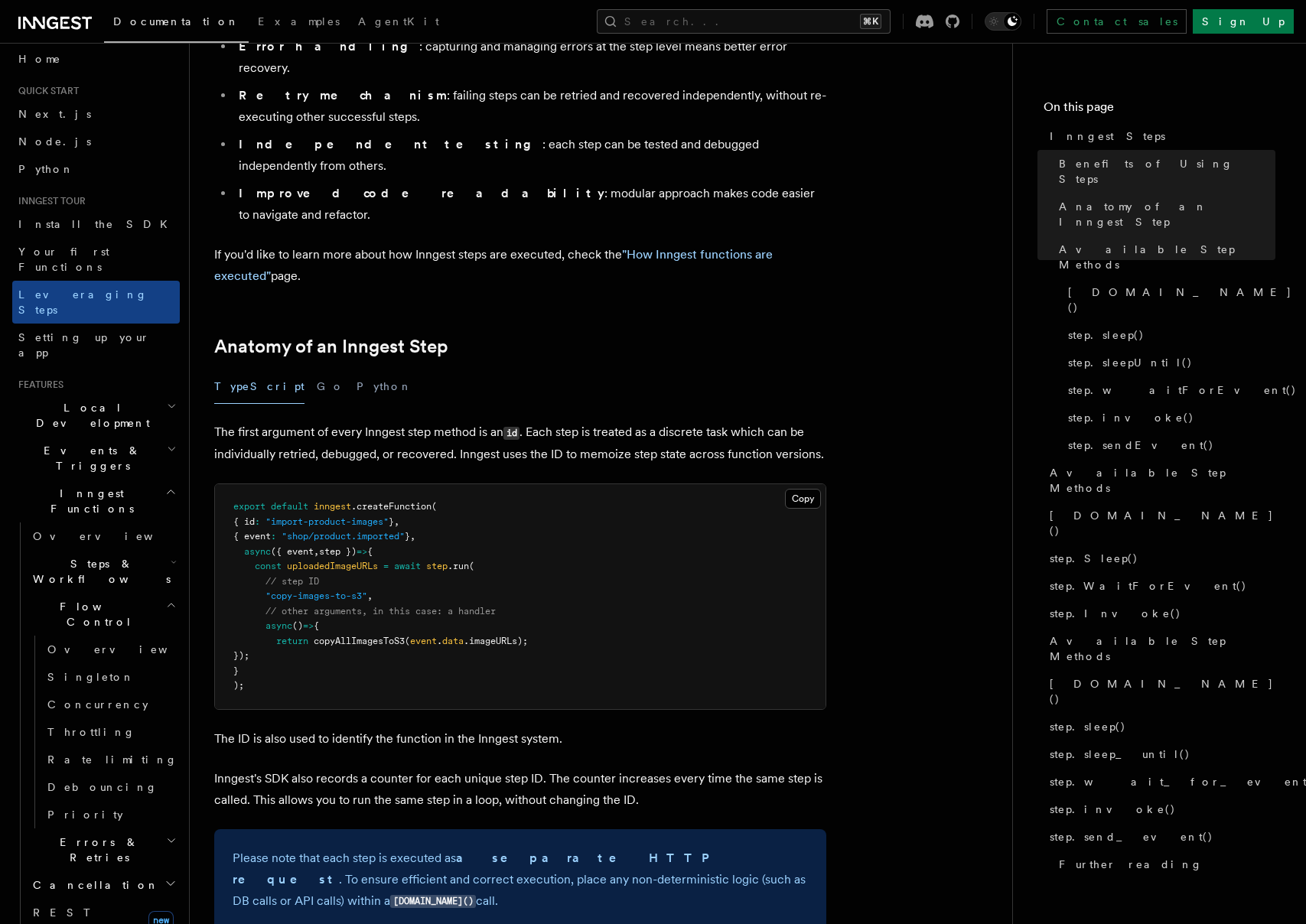
click at [101, 834] on span "Errors & Retries" at bounding box center [97, 849] width 139 height 30
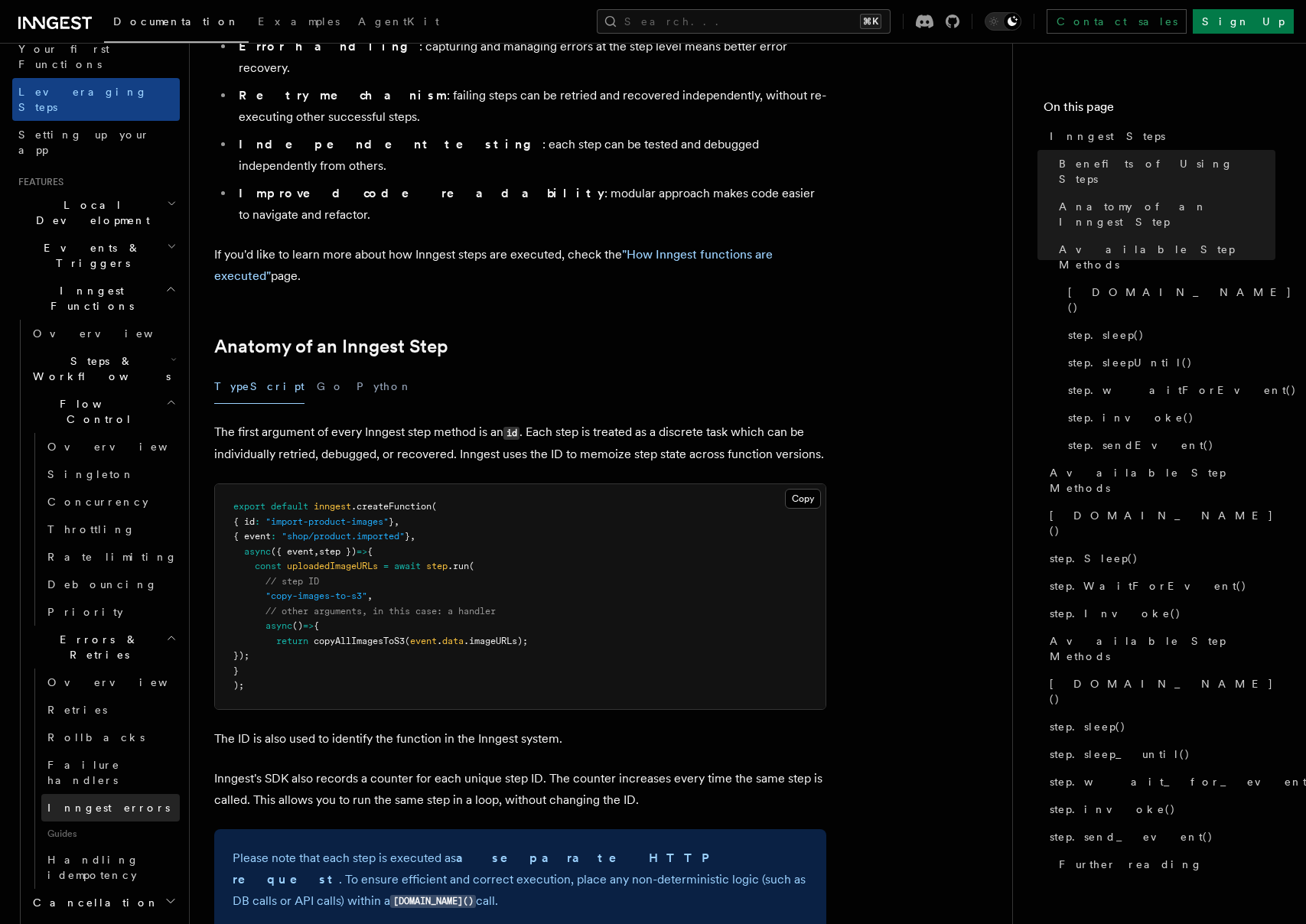
scroll to position [231, 0]
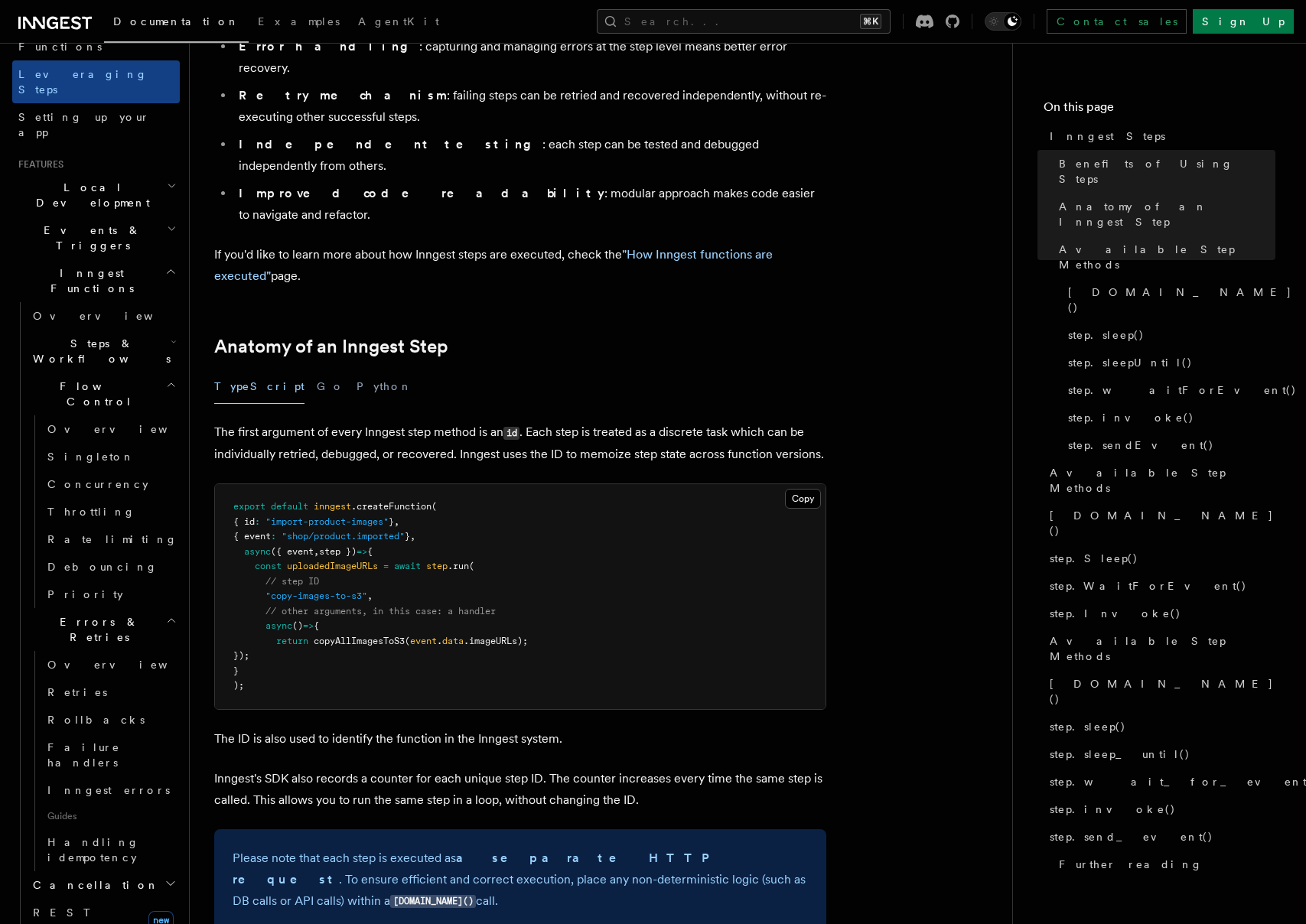
click at [102, 872] on h2 "Cancellation" at bounding box center [104, 886] width 153 height 28
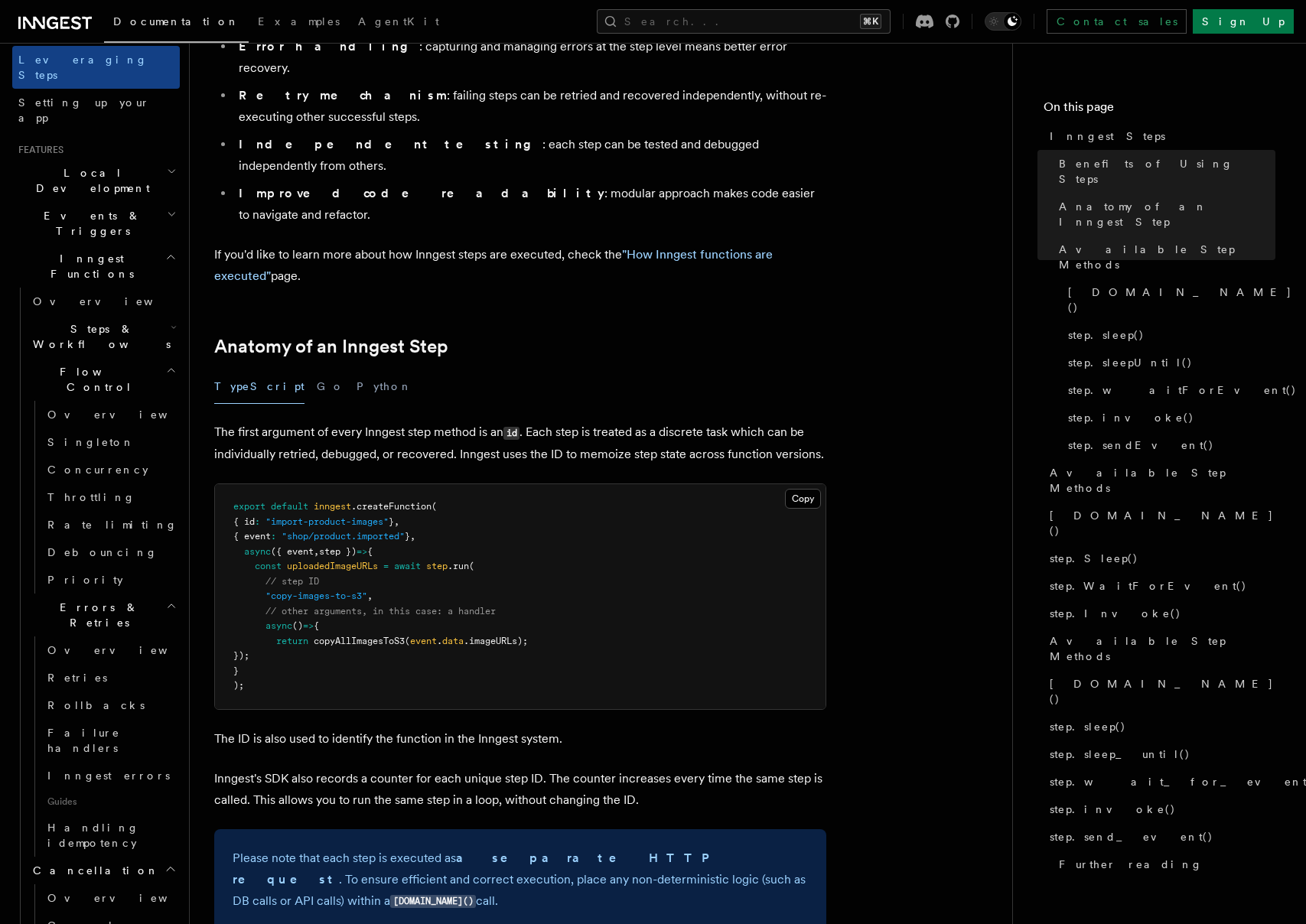
scroll to position [111, 0]
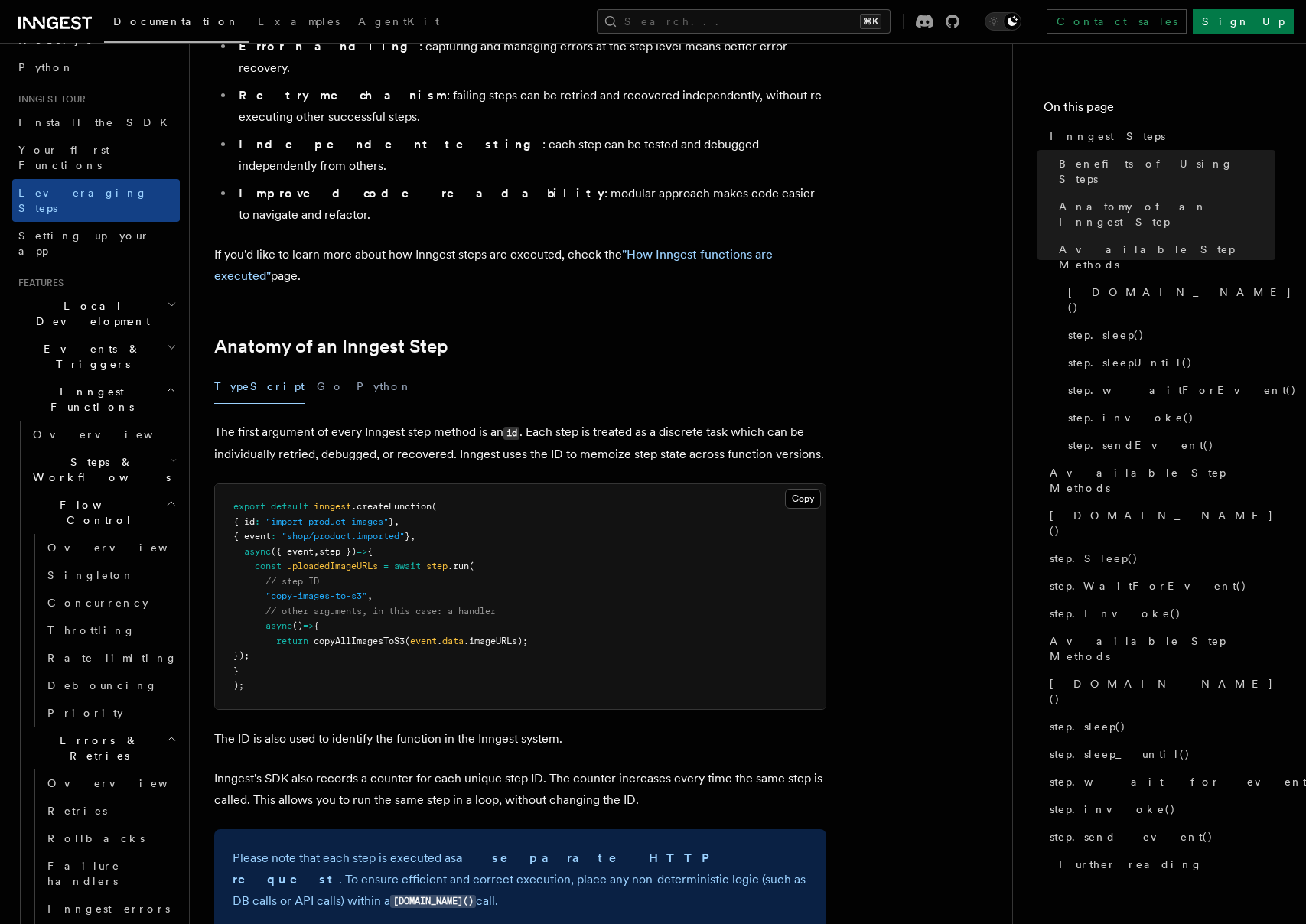
click at [82, 448] on h2 "Steps & Workflows" at bounding box center [104, 469] width 153 height 43
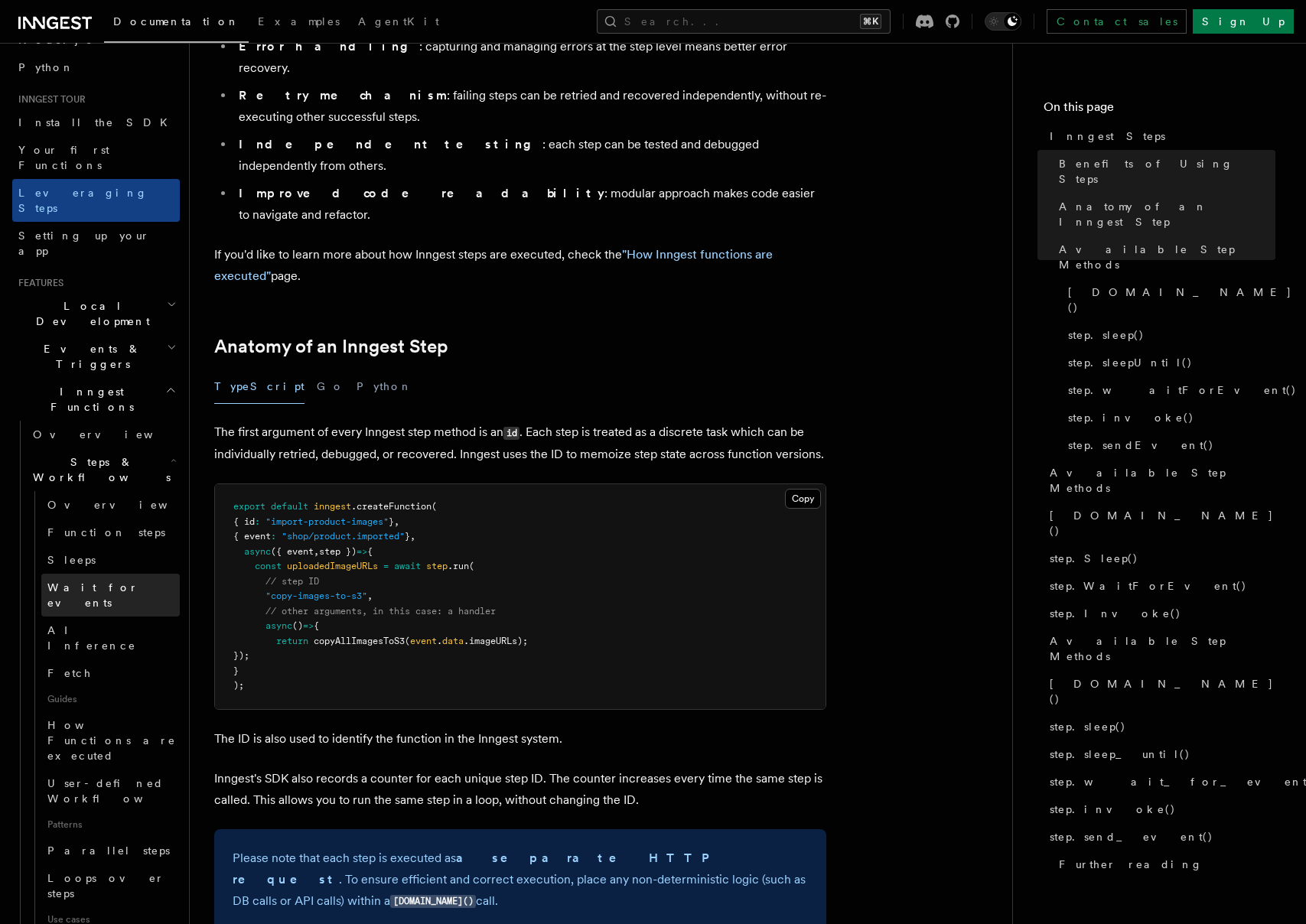
click at [124, 574] on link "Wait for events" at bounding box center [110, 595] width 138 height 43
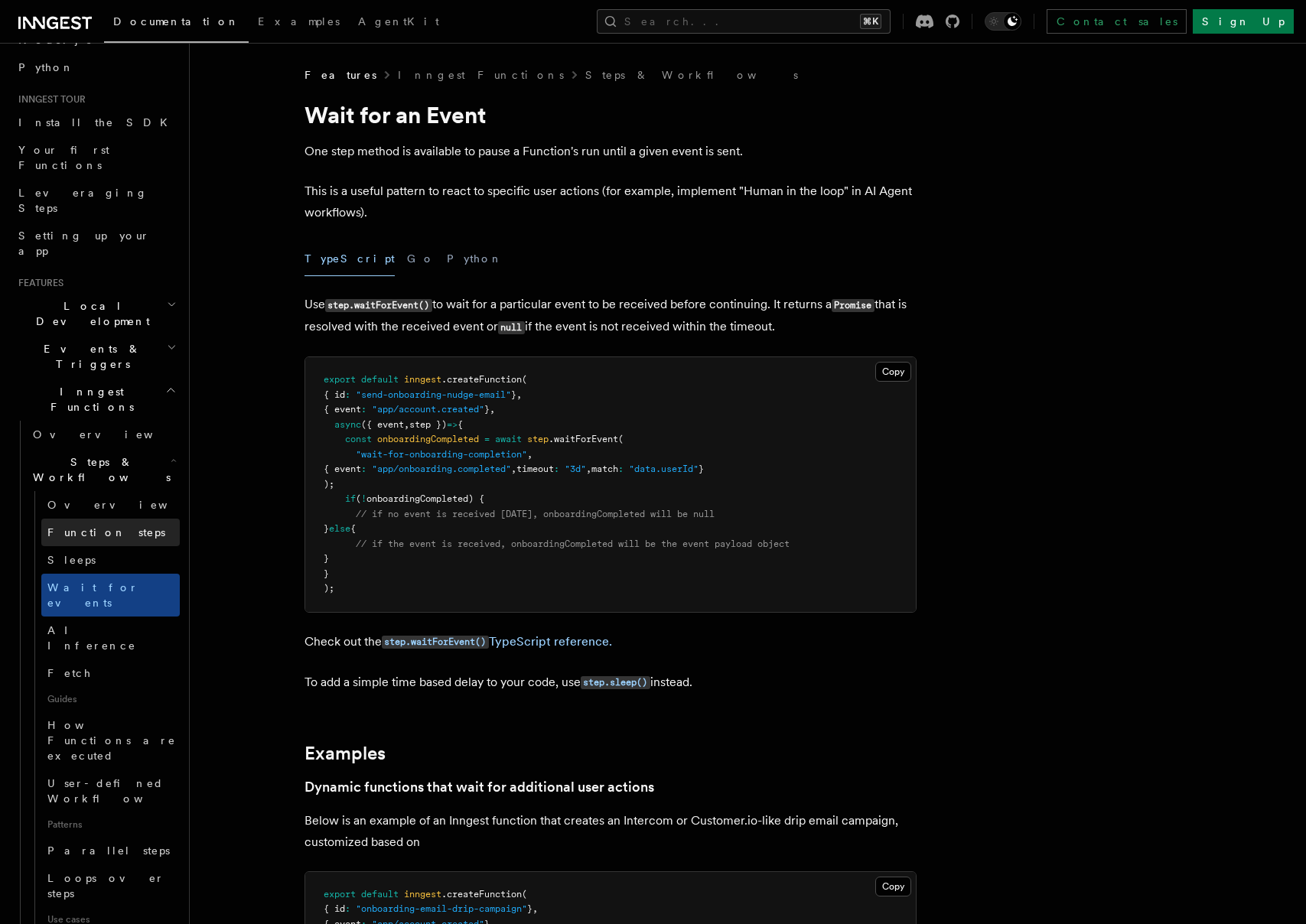
click at [104, 519] on link "Function steps" at bounding box center [110, 532] width 138 height 28
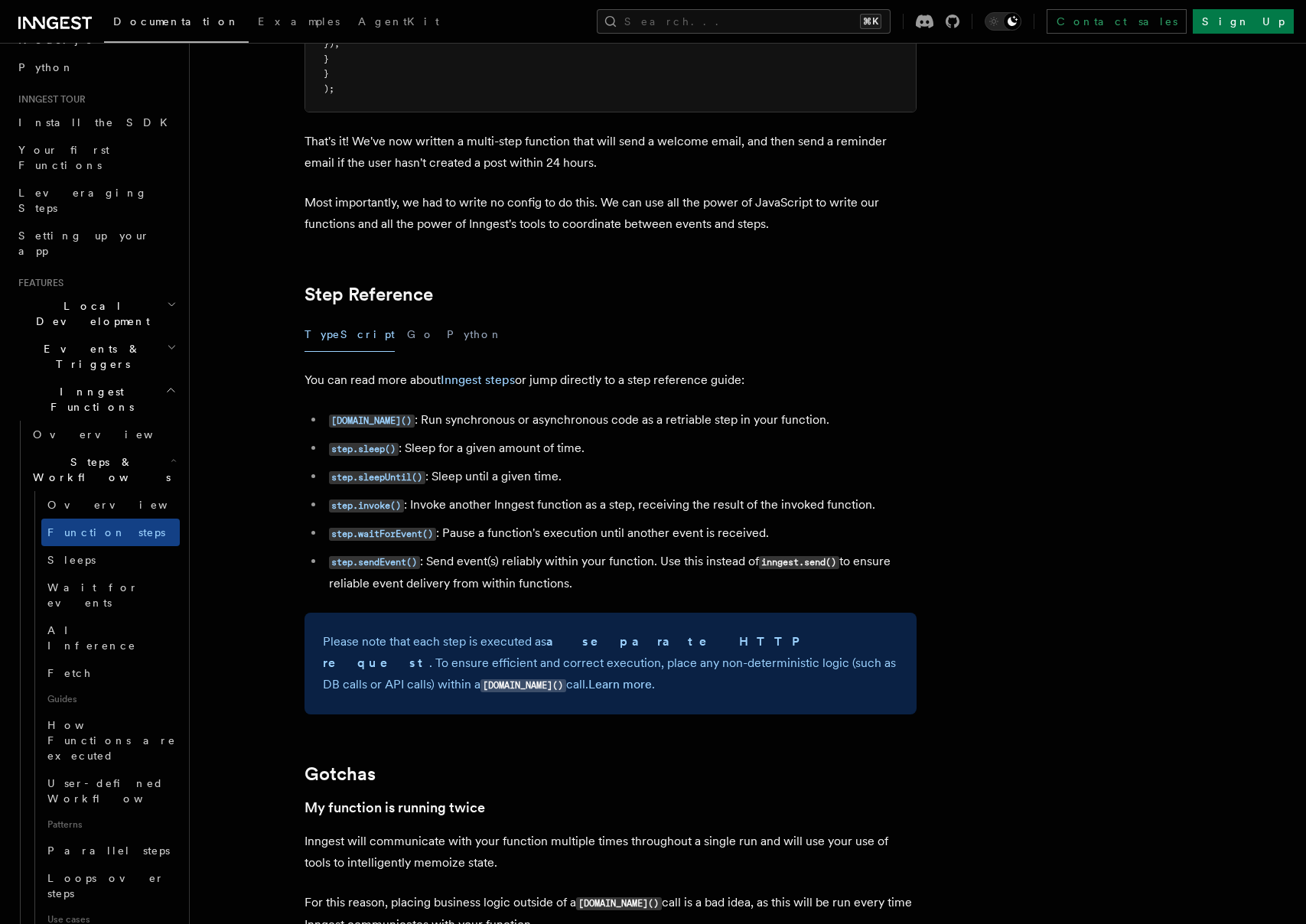
scroll to position [2531, 0]
